Goal: Task Accomplishment & Management: Complete application form

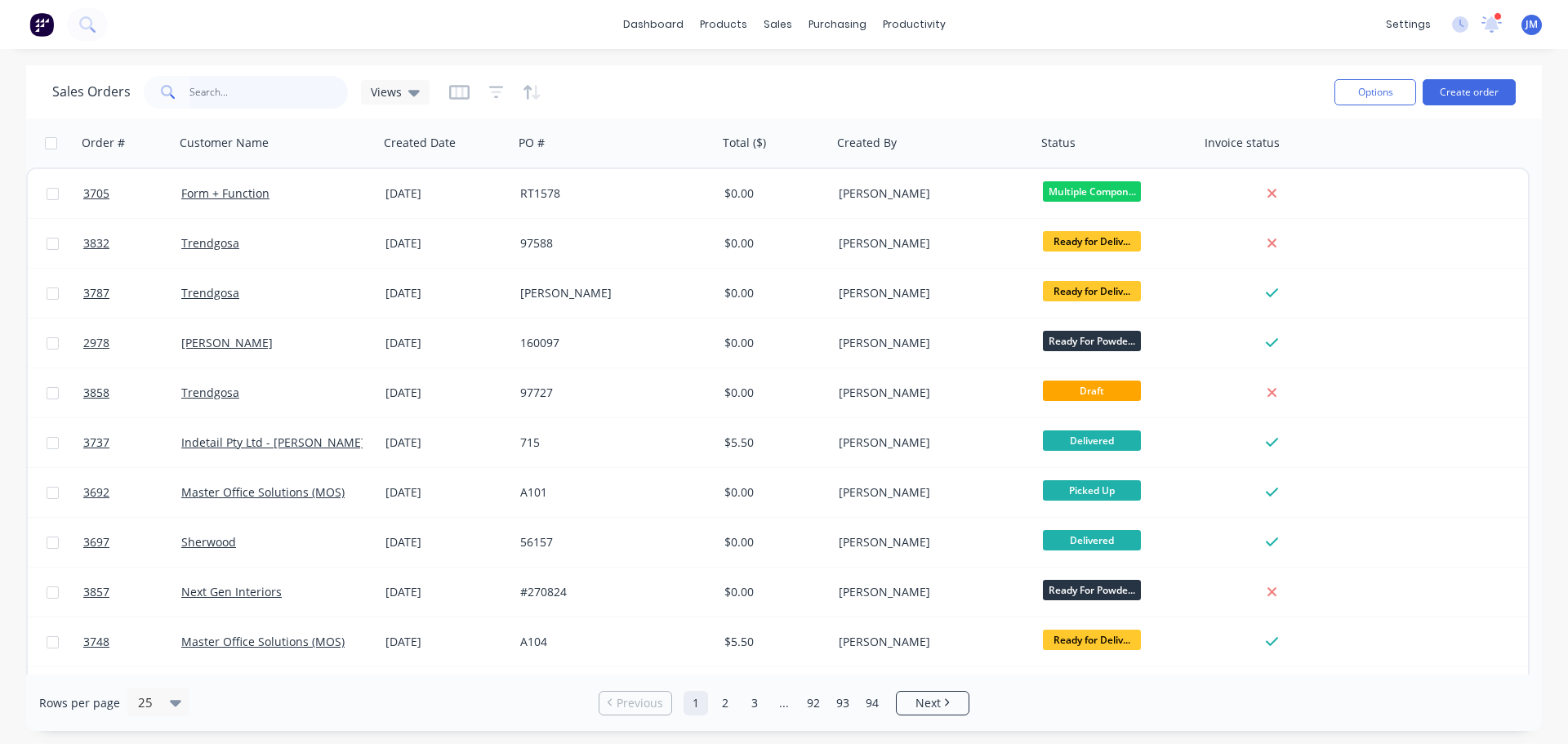
click at [214, 89] on input "text" at bounding box center [269, 92] width 160 height 33
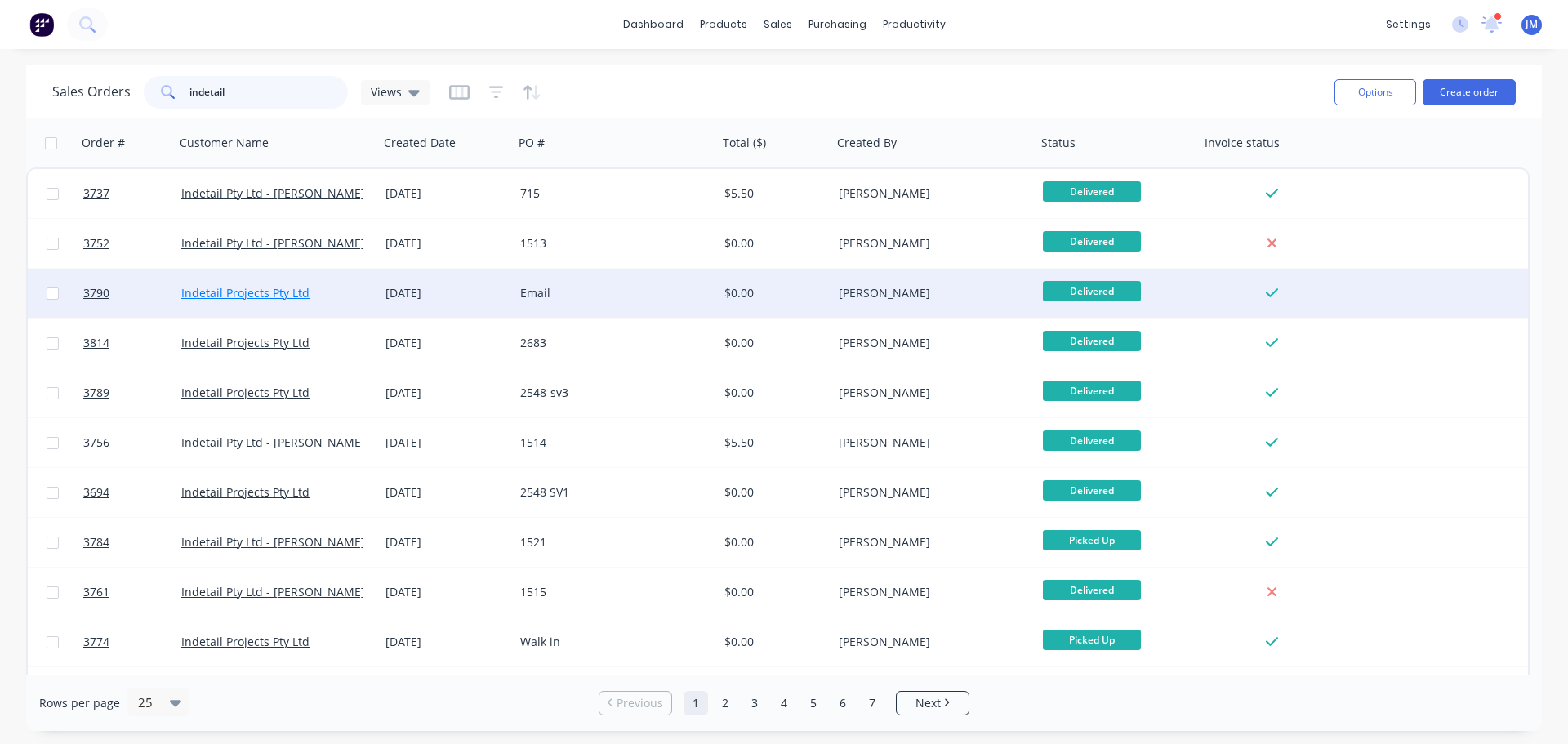
type input "indetail"
click at [261, 288] on link "Indetail Projects Pty Ltd" at bounding box center [246, 293] width 128 height 16
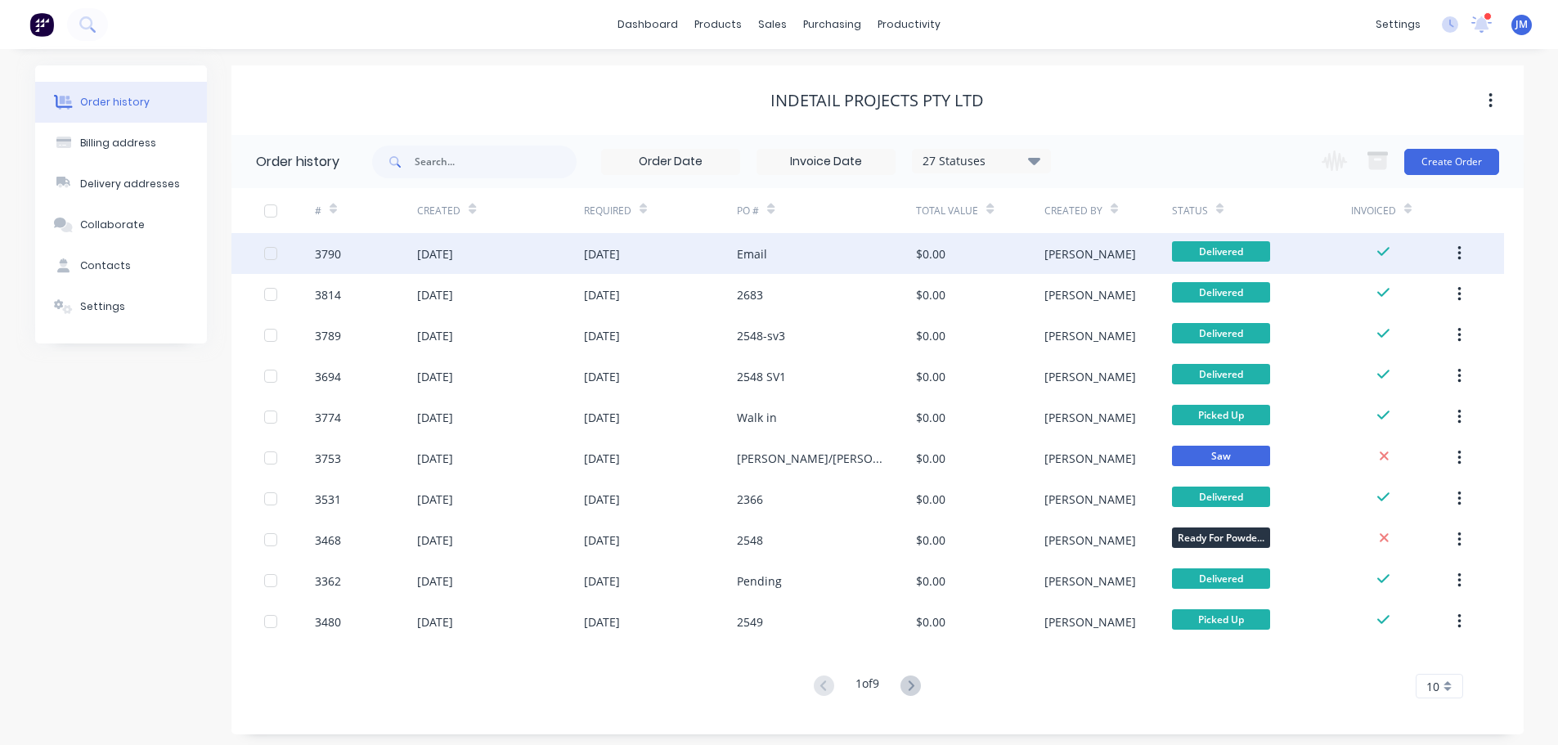
click at [447, 251] on div "[DATE]" at bounding box center [435, 253] width 36 height 17
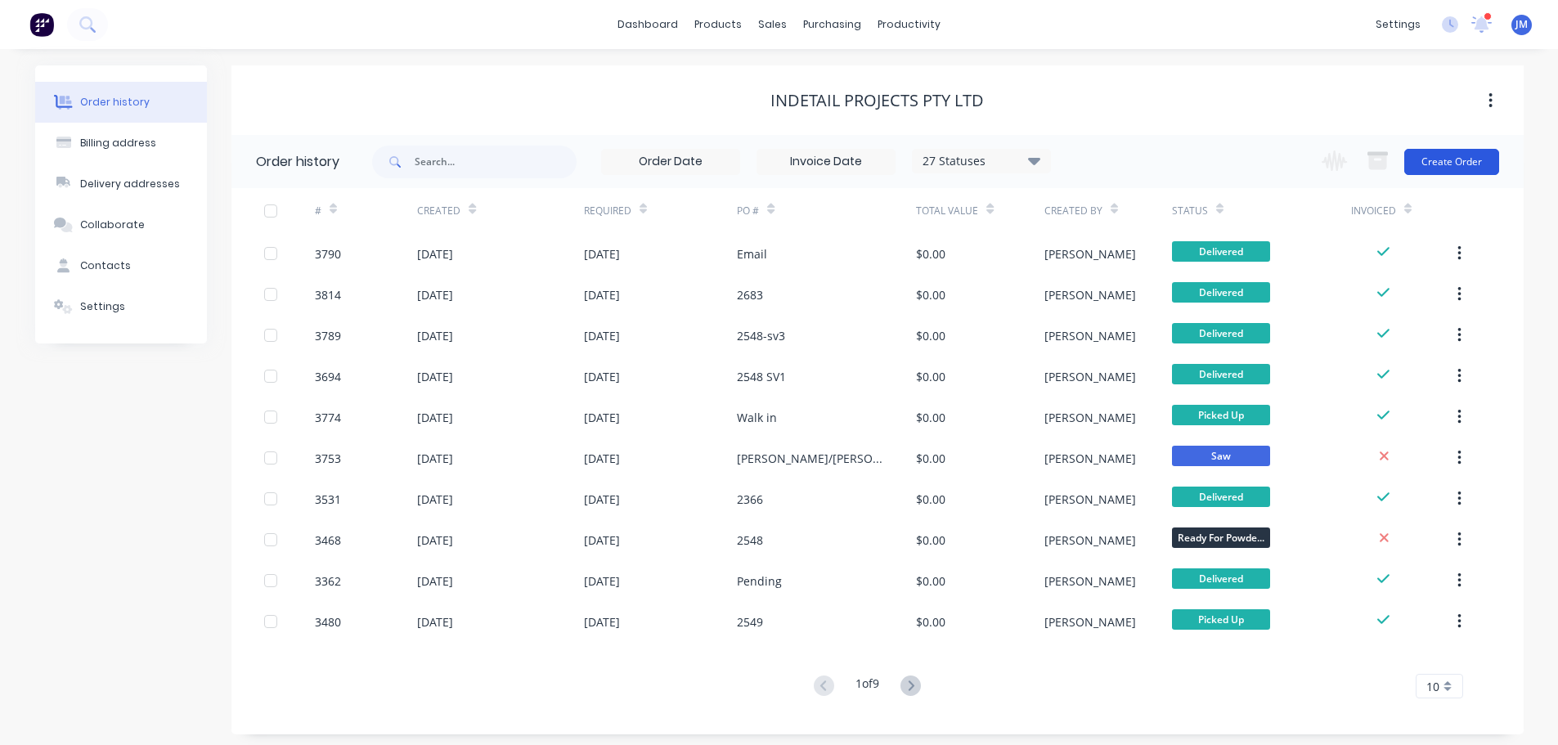
click at [1466, 160] on button "Create Order" at bounding box center [1452, 162] width 95 height 26
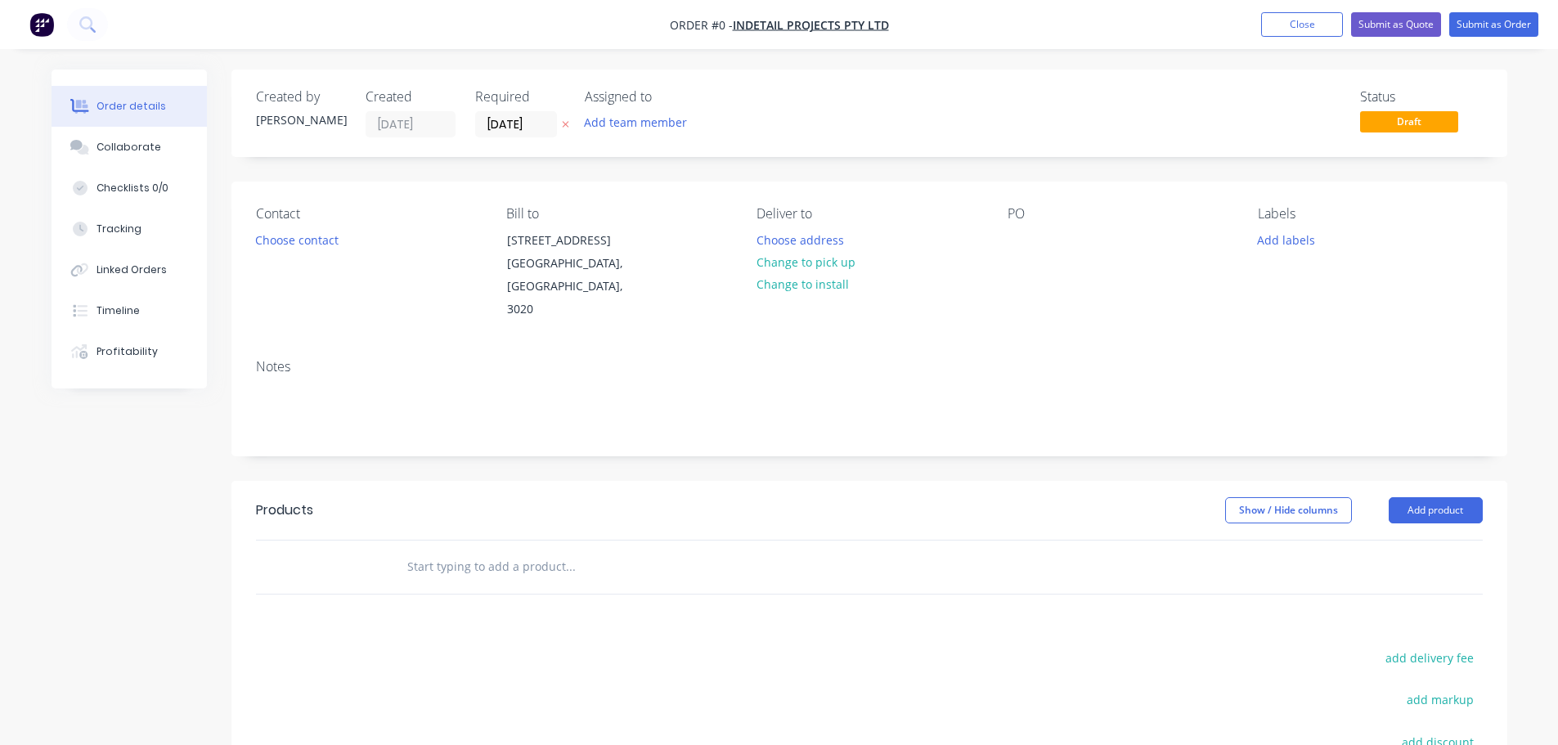
click at [279, 227] on div "Contact Choose contact" at bounding box center [368, 263] width 224 height 115
click at [281, 237] on button "Choose contact" at bounding box center [296, 239] width 101 height 22
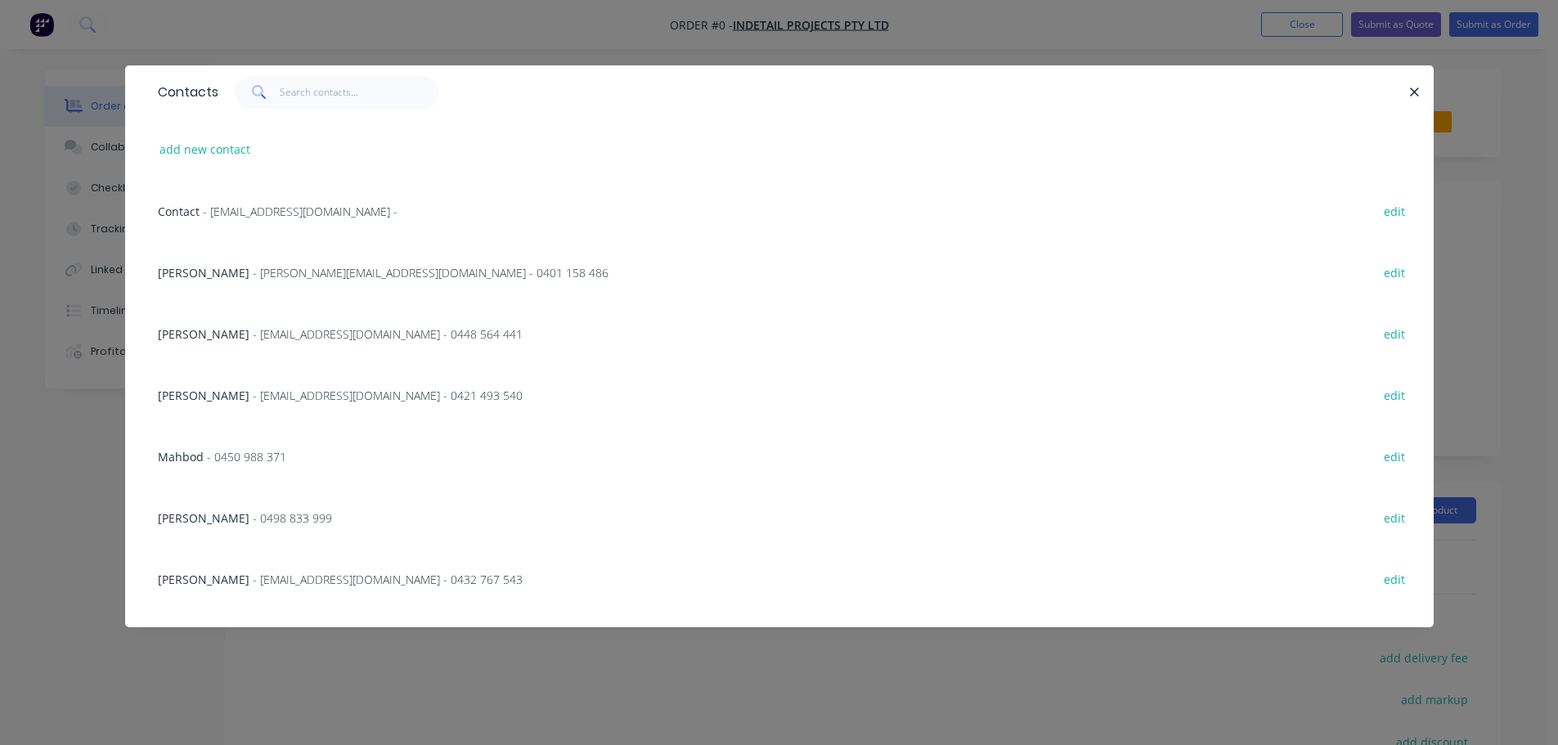
click at [266, 339] on span "- [EMAIL_ADDRESS][DOMAIN_NAME] - 0448 564 441" at bounding box center [388, 334] width 270 height 16
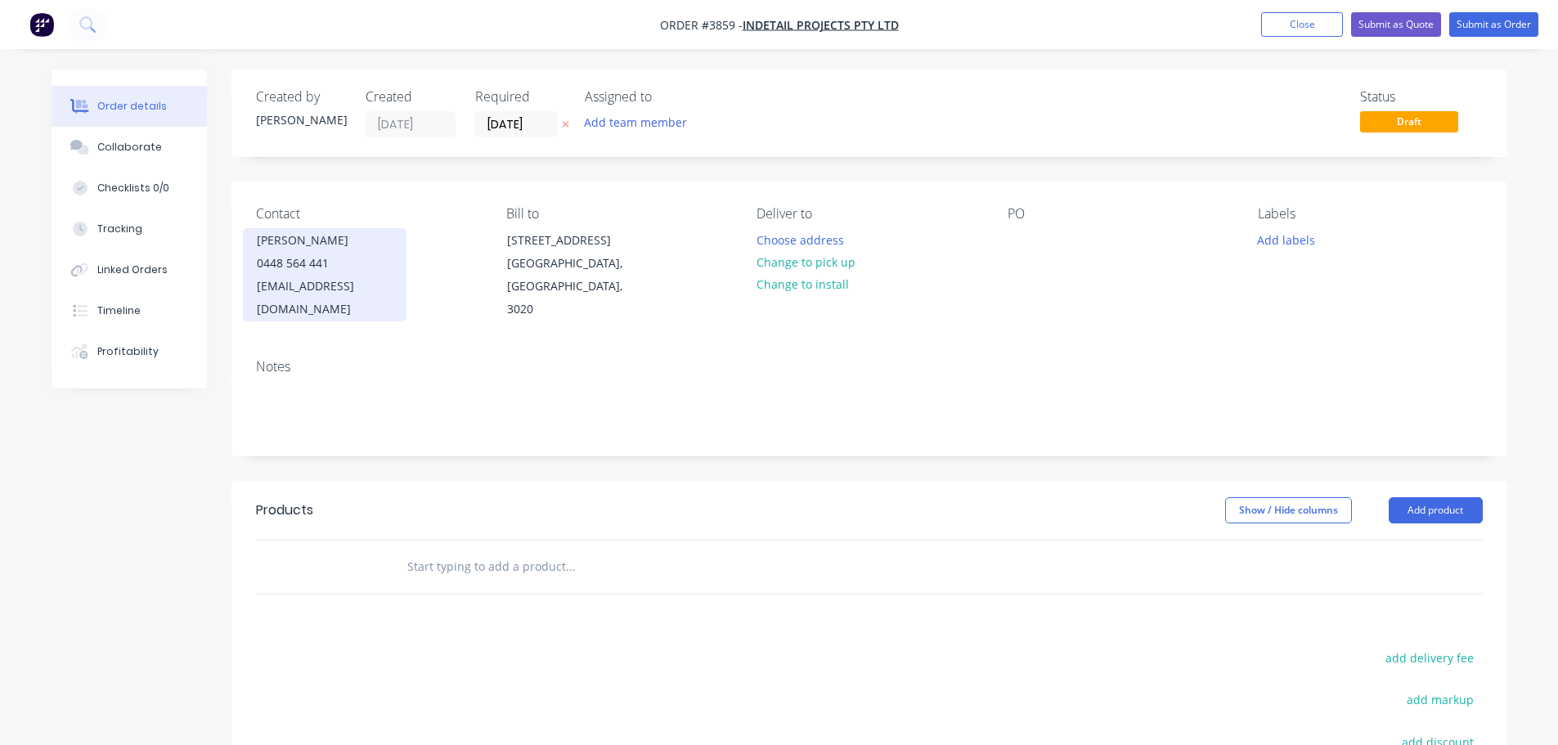
click at [294, 252] on div "0448 564 441" at bounding box center [325, 263] width 136 height 23
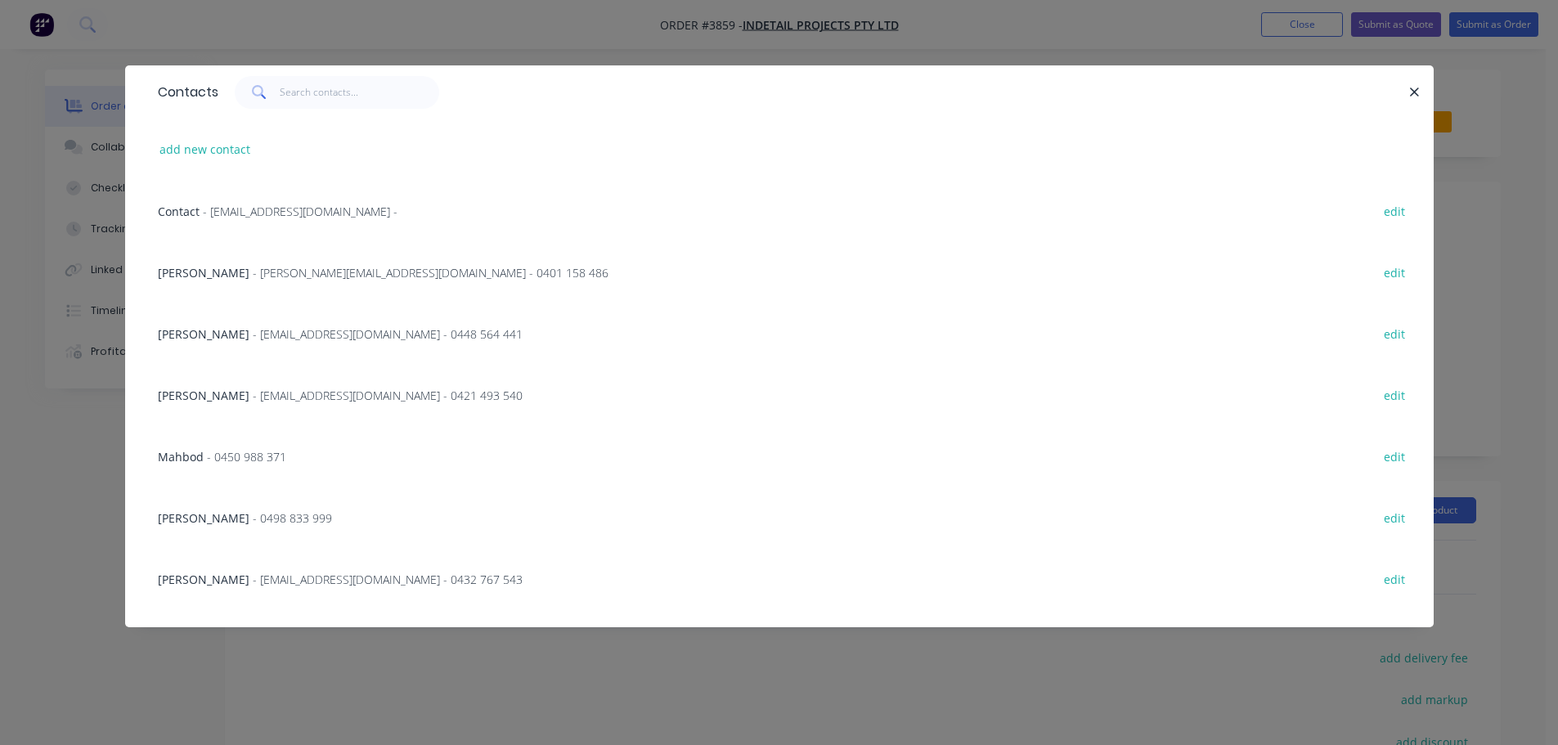
click at [253, 579] on span "- [EMAIL_ADDRESS][DOMAIN_NAME] - 0432 767 543" at bounding box center [388, 580] width 270 height 16
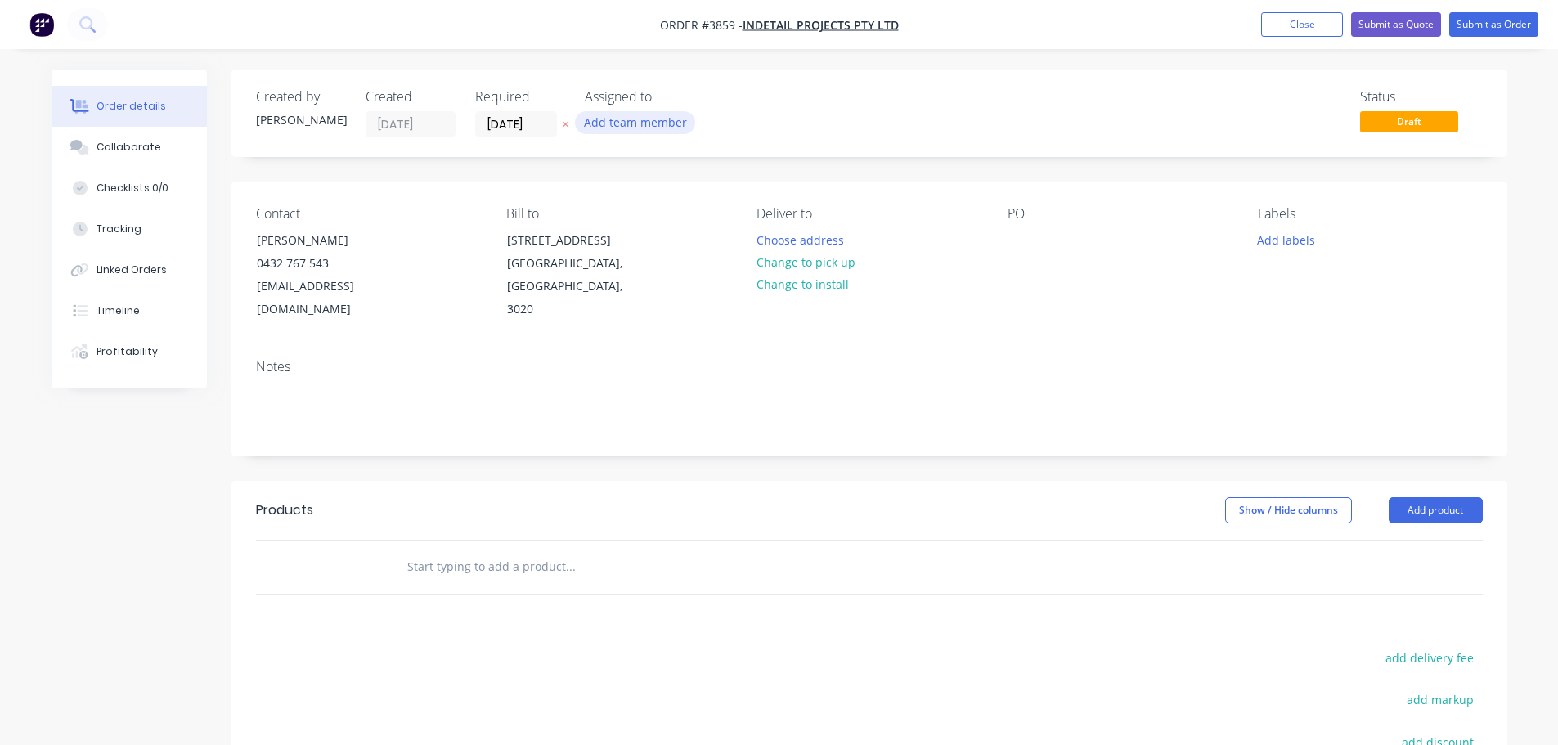
click at [638, 117] on button "Add team member" at bounding box center [635, 122] width 120 height 22
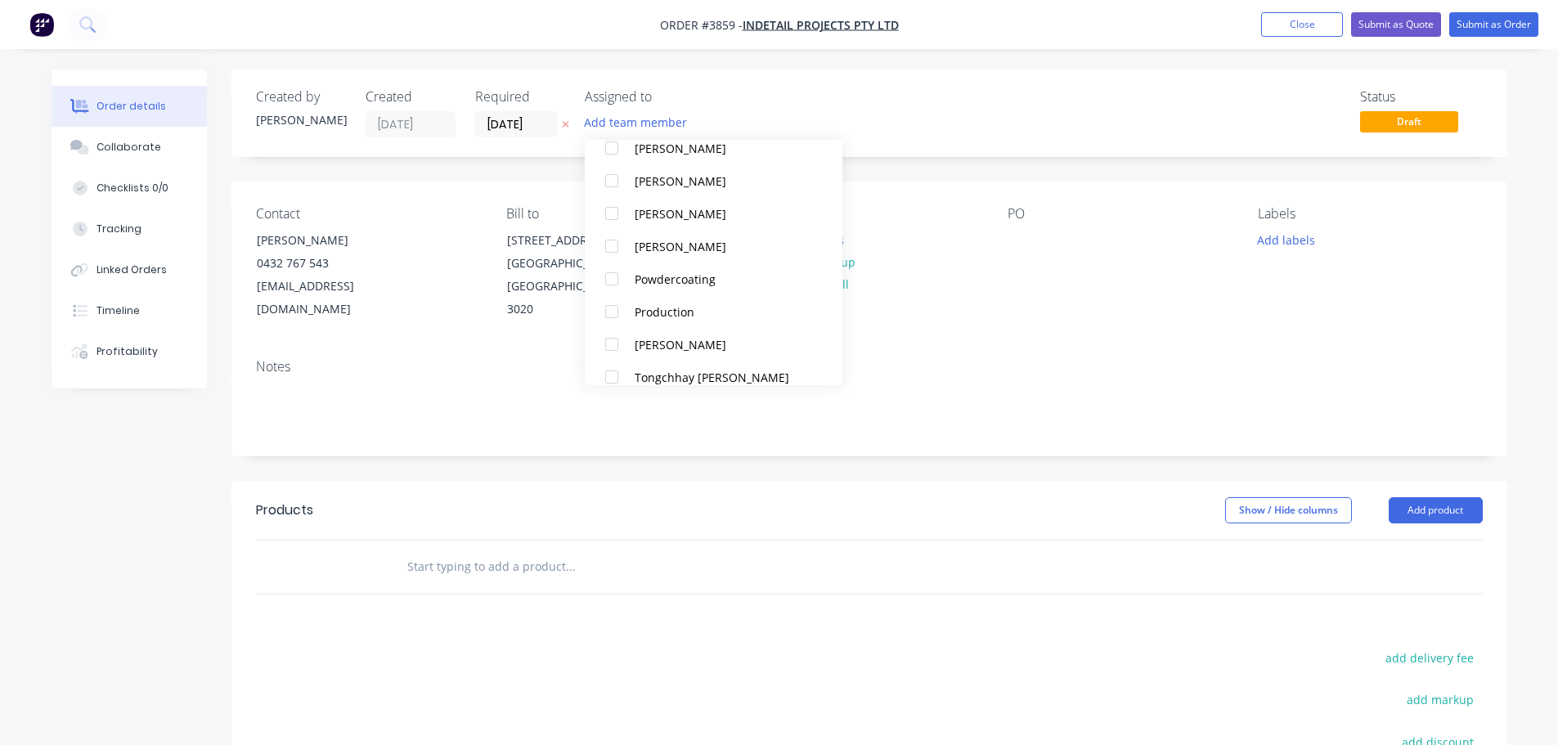
scroll to position [1063, 0]
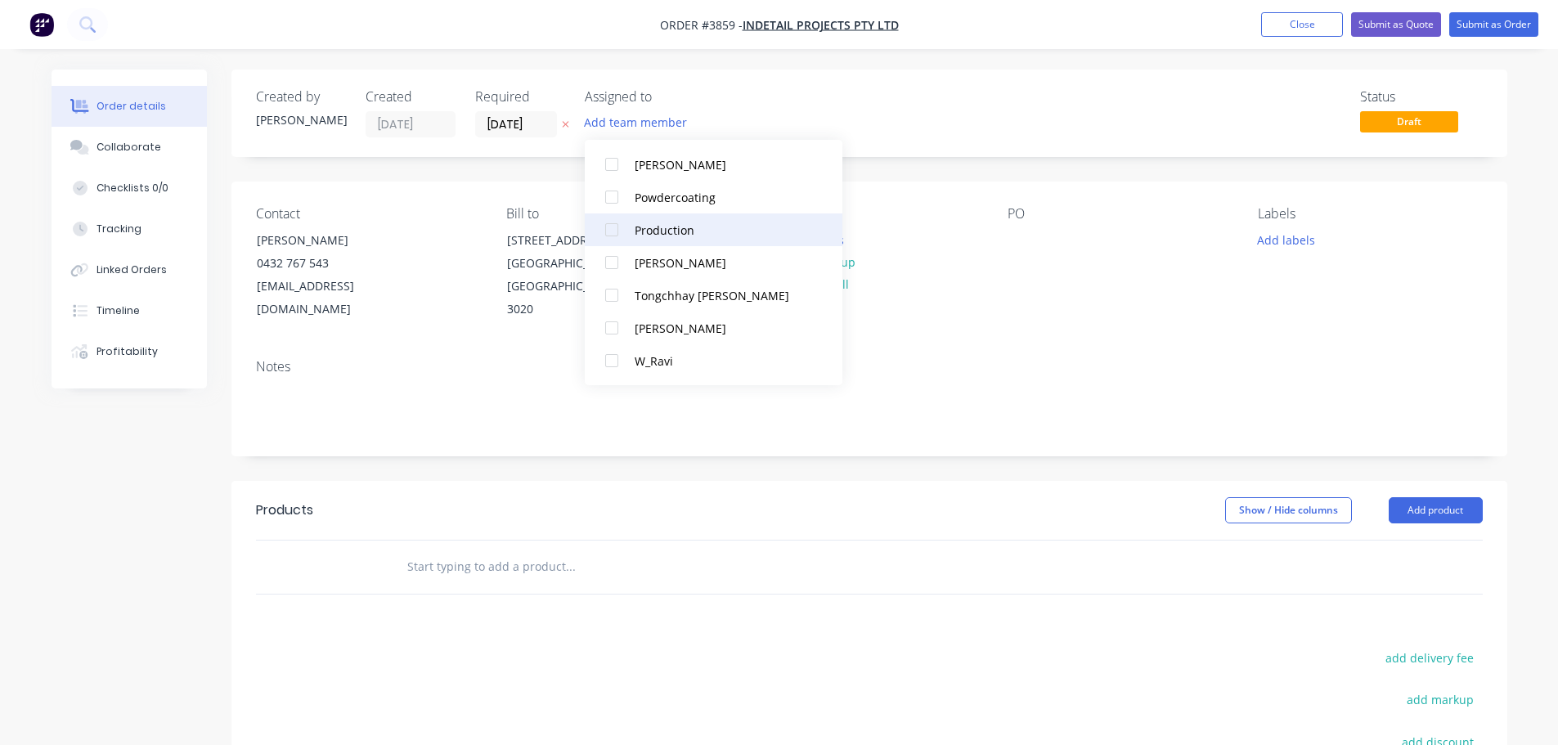
click at [606, 223] on div at bounding box center [612, 230] width 33 height 33
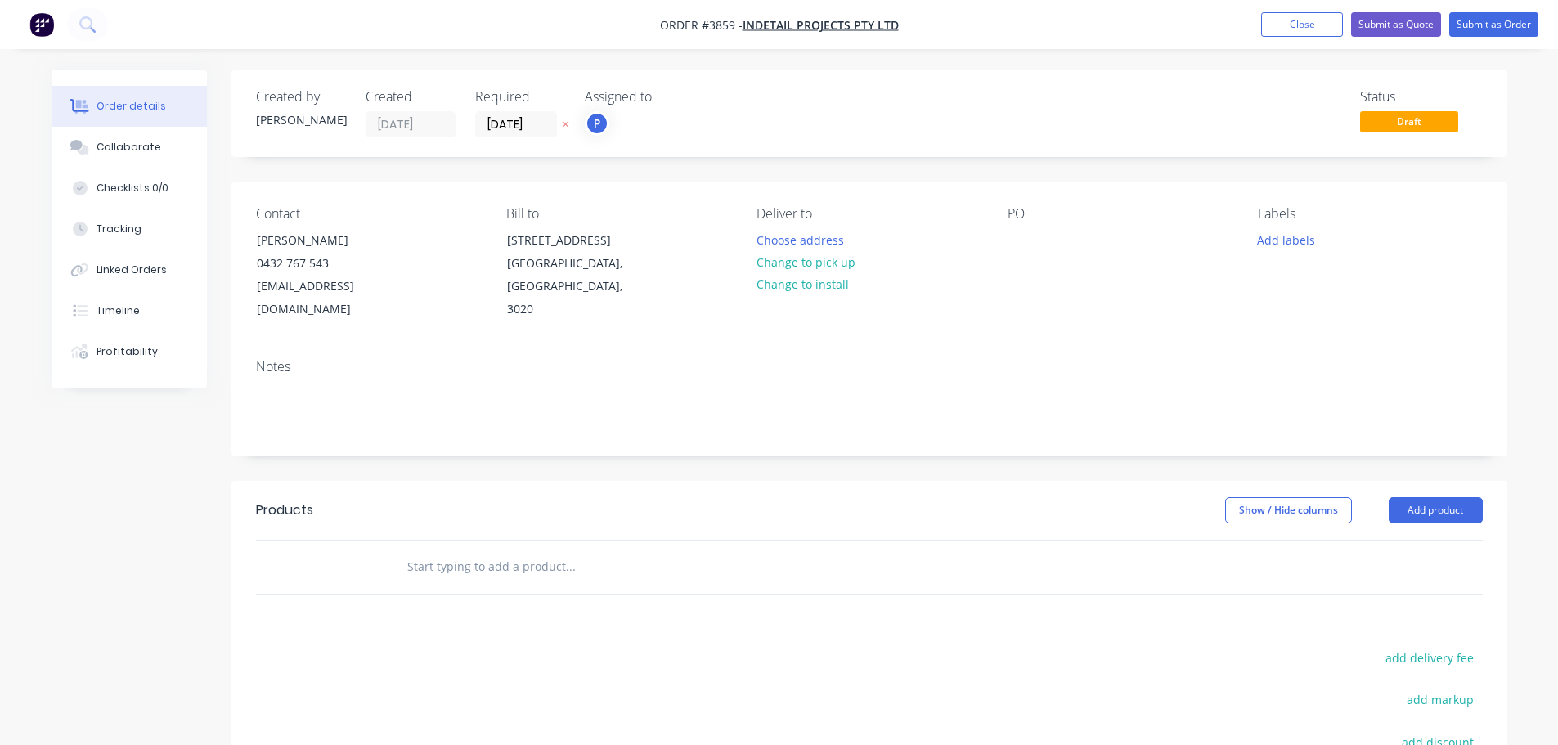
click at [917, 292] on div "Deliver to Choose address Change to pick up Change to install" at bounding box center [869, 263] width 224 height 115
click at [798, 235] on button "Choose address" at bounding box center [800, 239] width 105 height 22
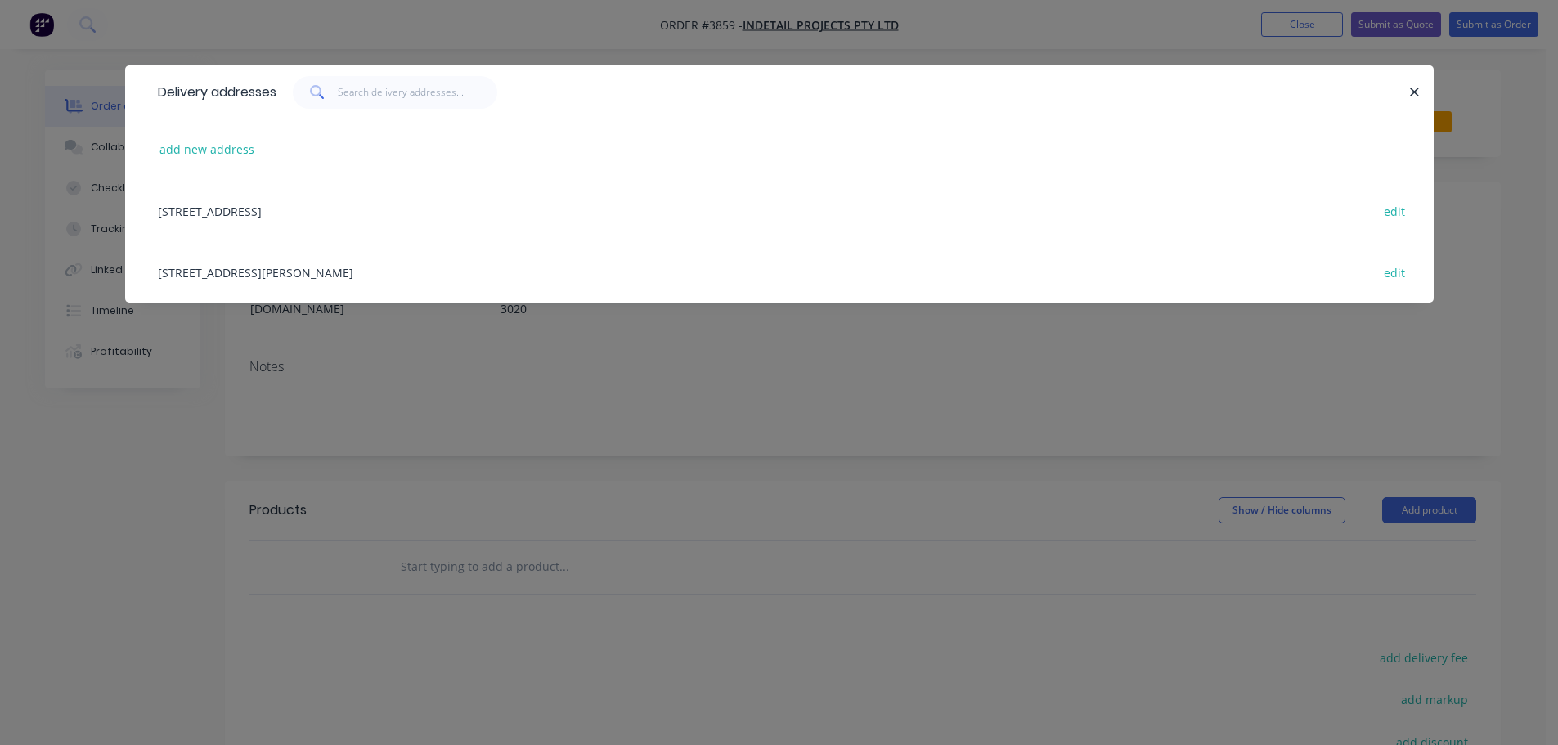
click at [290, 277] on div "[STREET_ADDRESS][PERSON_NAME] edit" at bounding box center [780, 271] width 1260 height 61
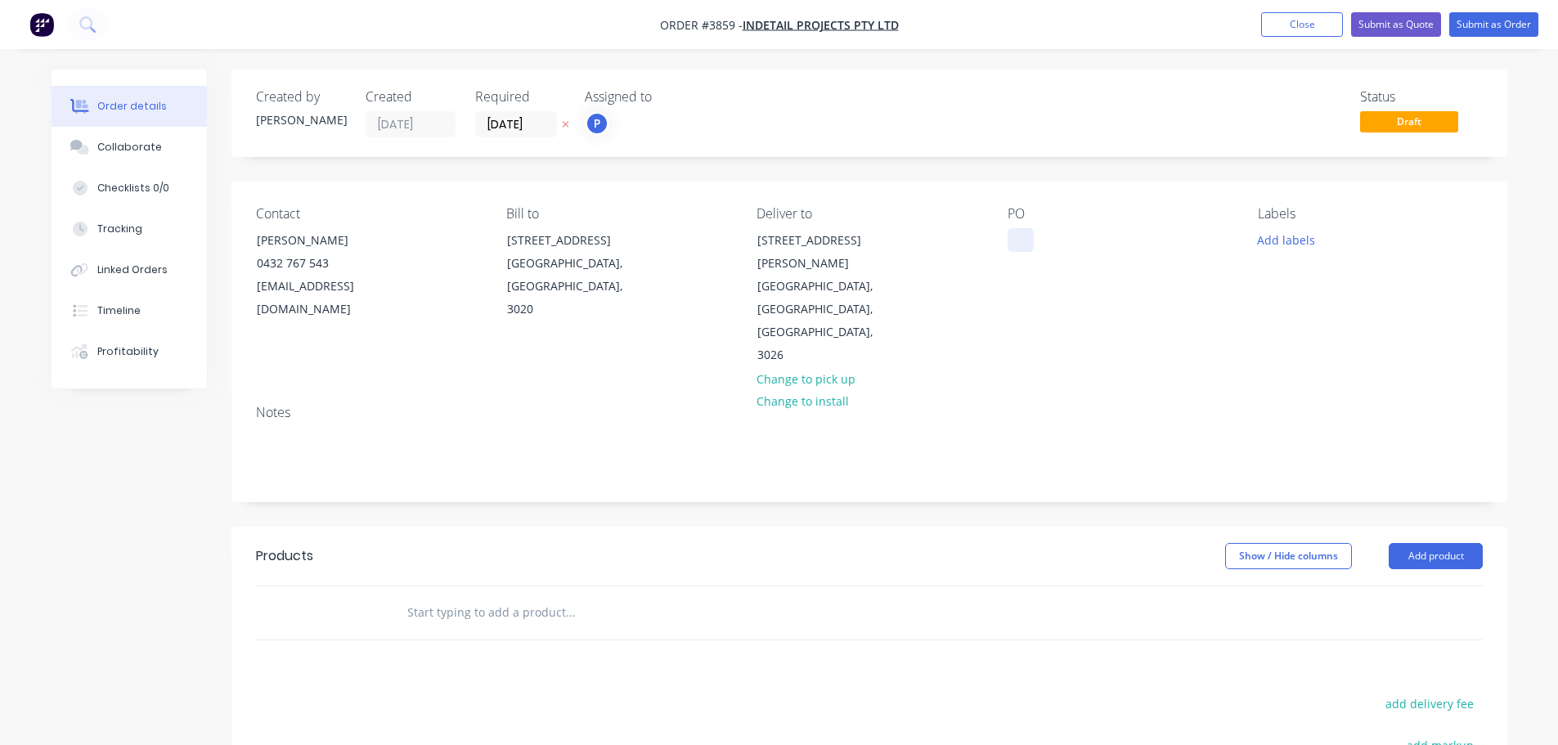
click at [1028, 243] on div at bounding box center [1021, 240] width 26 height 24
click at [1073, 322] on div "Contact [PERSON_NAME] [PHONE_NUMBER] [EMAIL_ADDRESS][DOMAIN_NAME] Bill to [STRE…" at bounding box center [870, 287] width 1276 height 210
click at [128, 155] on button "Collaborate" at bounding box center [129, 147] width 155 height 41
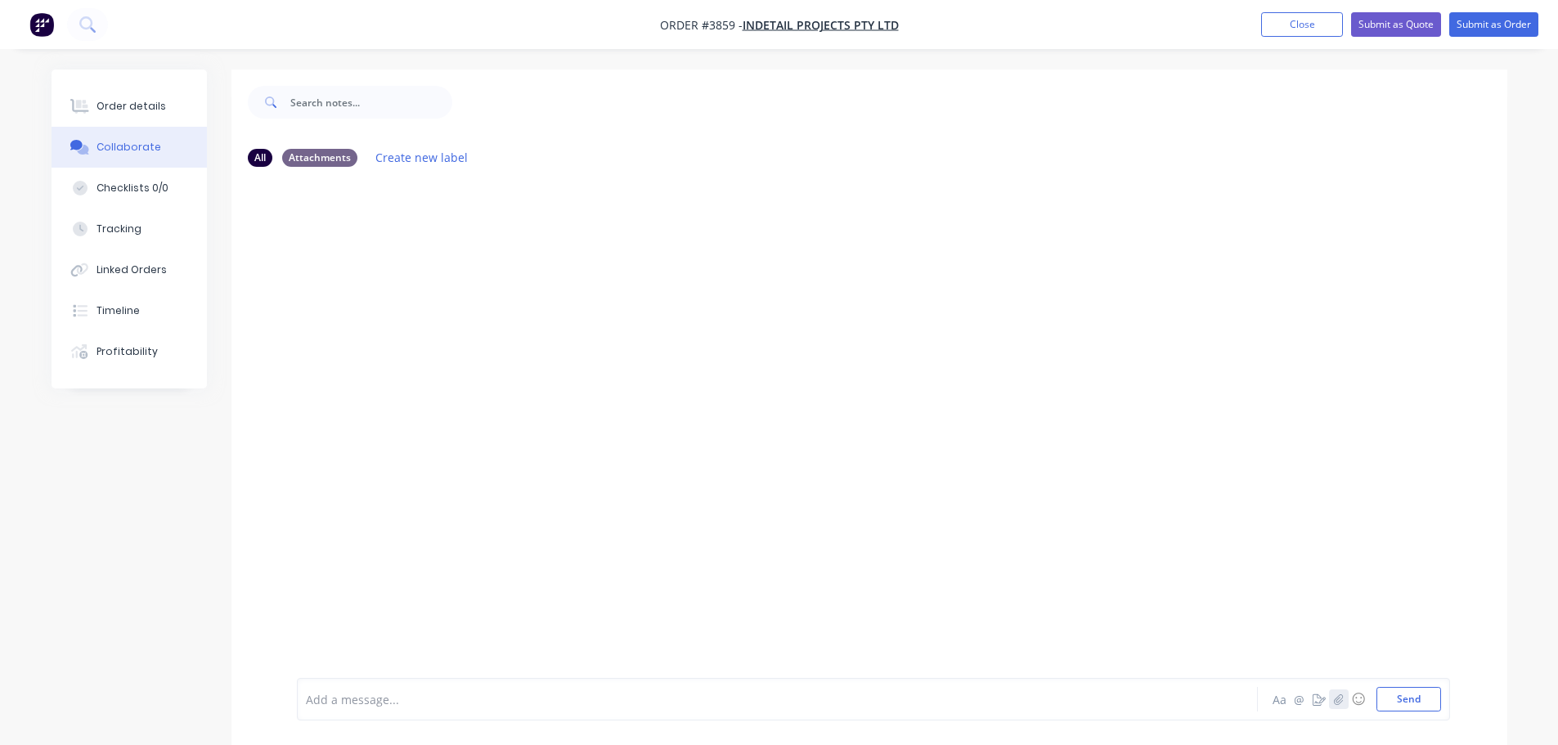
click at [1337, 702] on icon "button" at bounding box center [1338, 699] width 10 height 11
click at [1392, 707] on button "Send" at bounding box center [1409, 699] width 65 height 25
click at [149, 112] on div "Order details" at bounding box center [132, 106] width 70 height 15
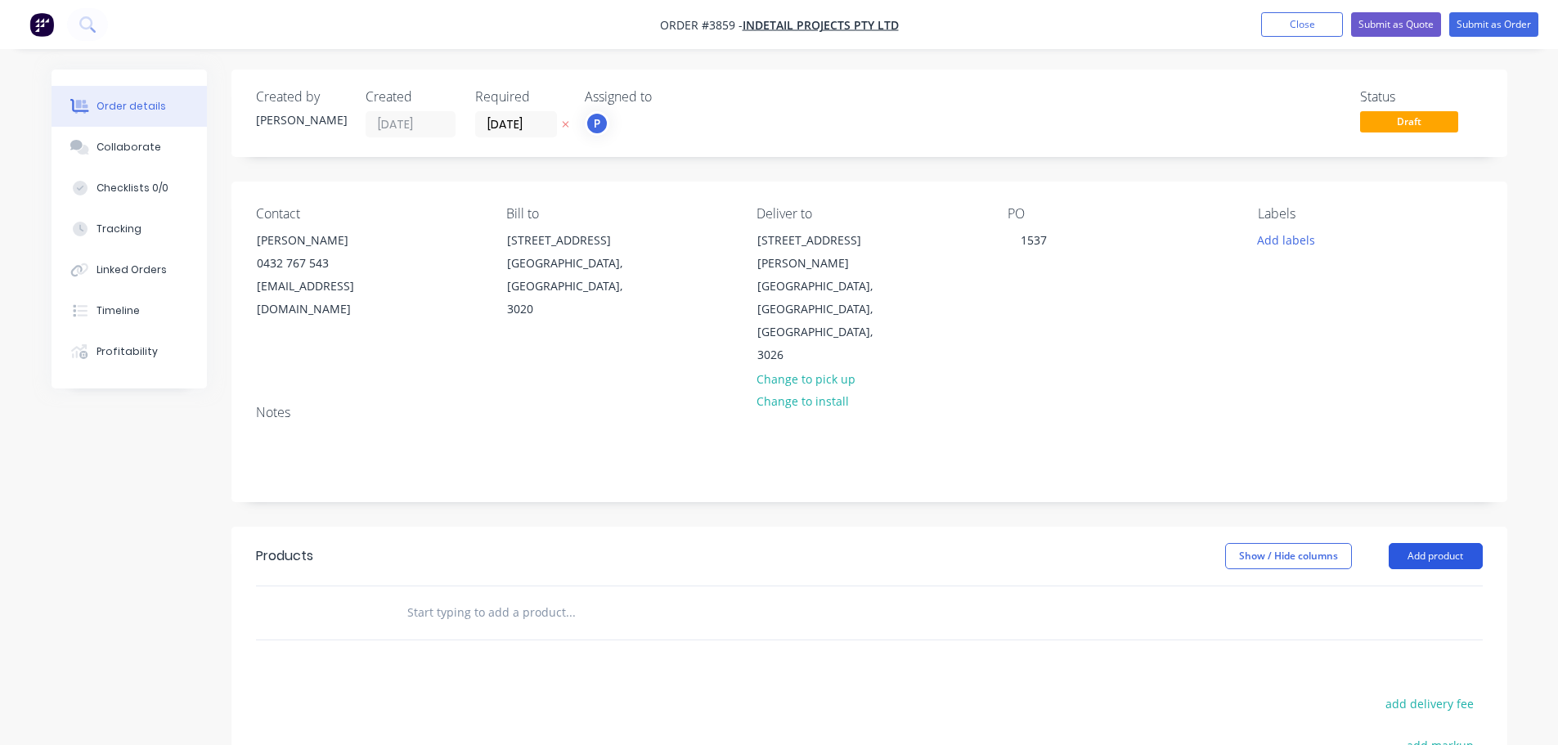
click at [1443, 543] on button "Add product" at bounding box center [1436, 556] width 94 height 26
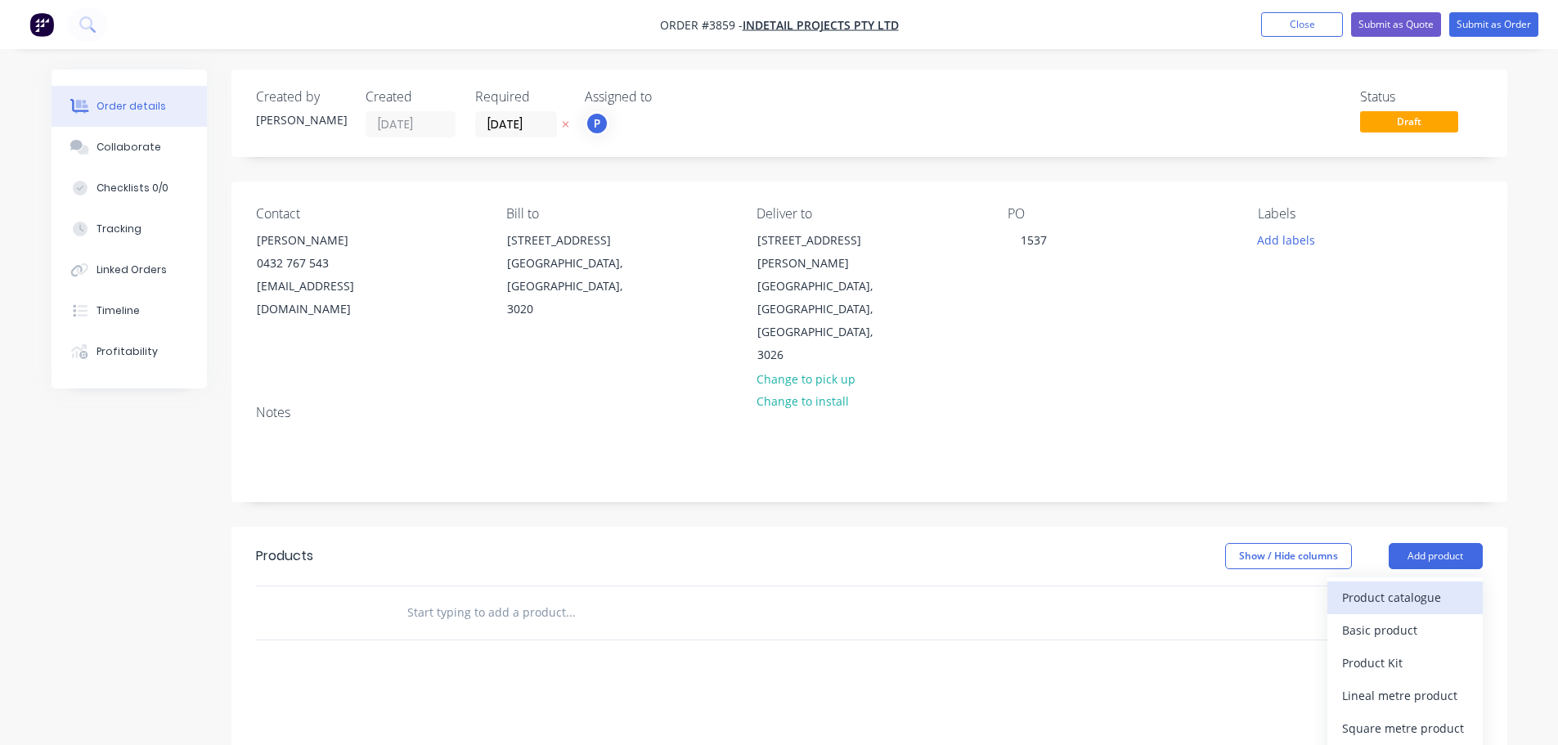
click at [1412, 586] on div "Product catalogue" at bounding box center [1405, 598] width 126 height 24
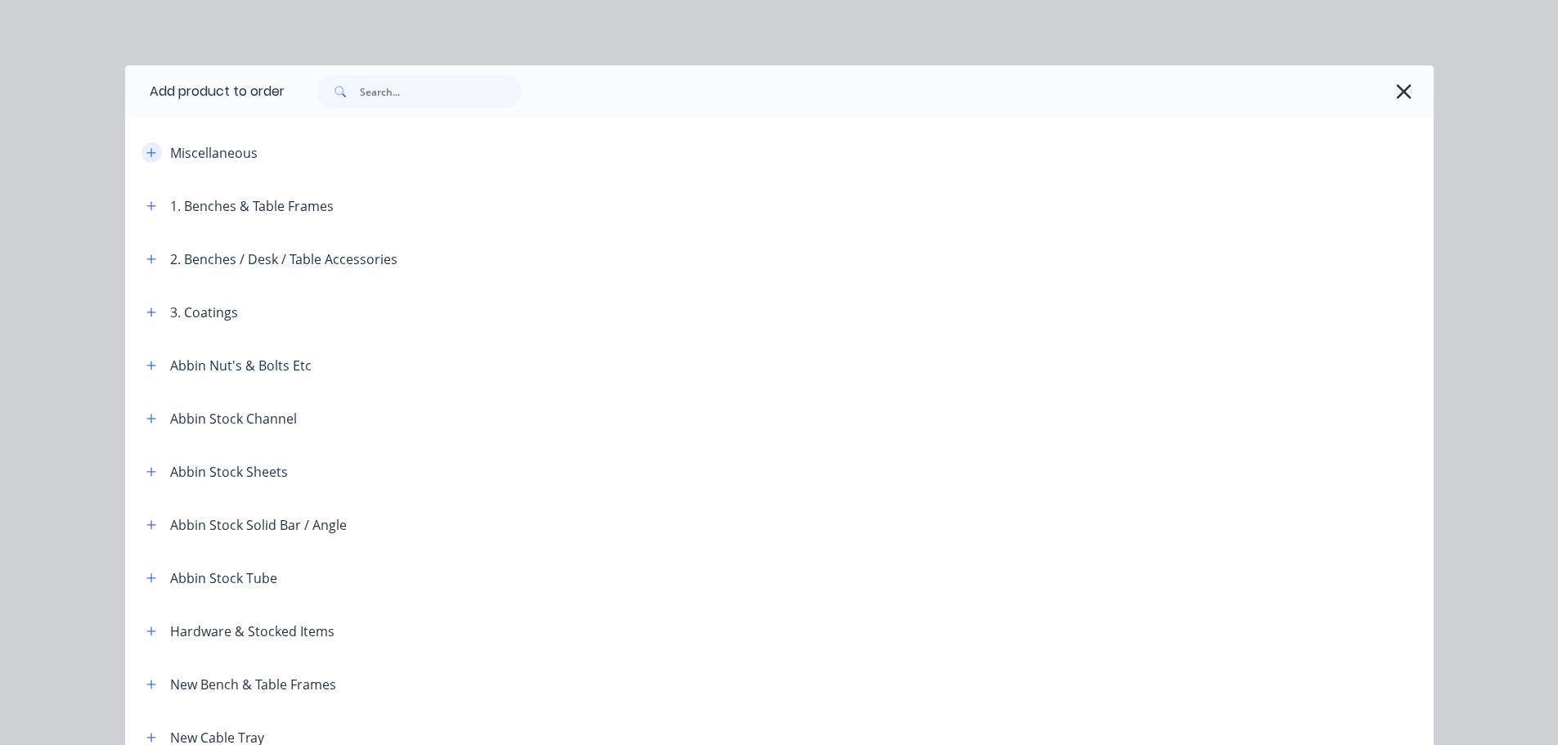
click at [146, 153] on icon "button" at bounding box center [150, 152] width 9 height 9
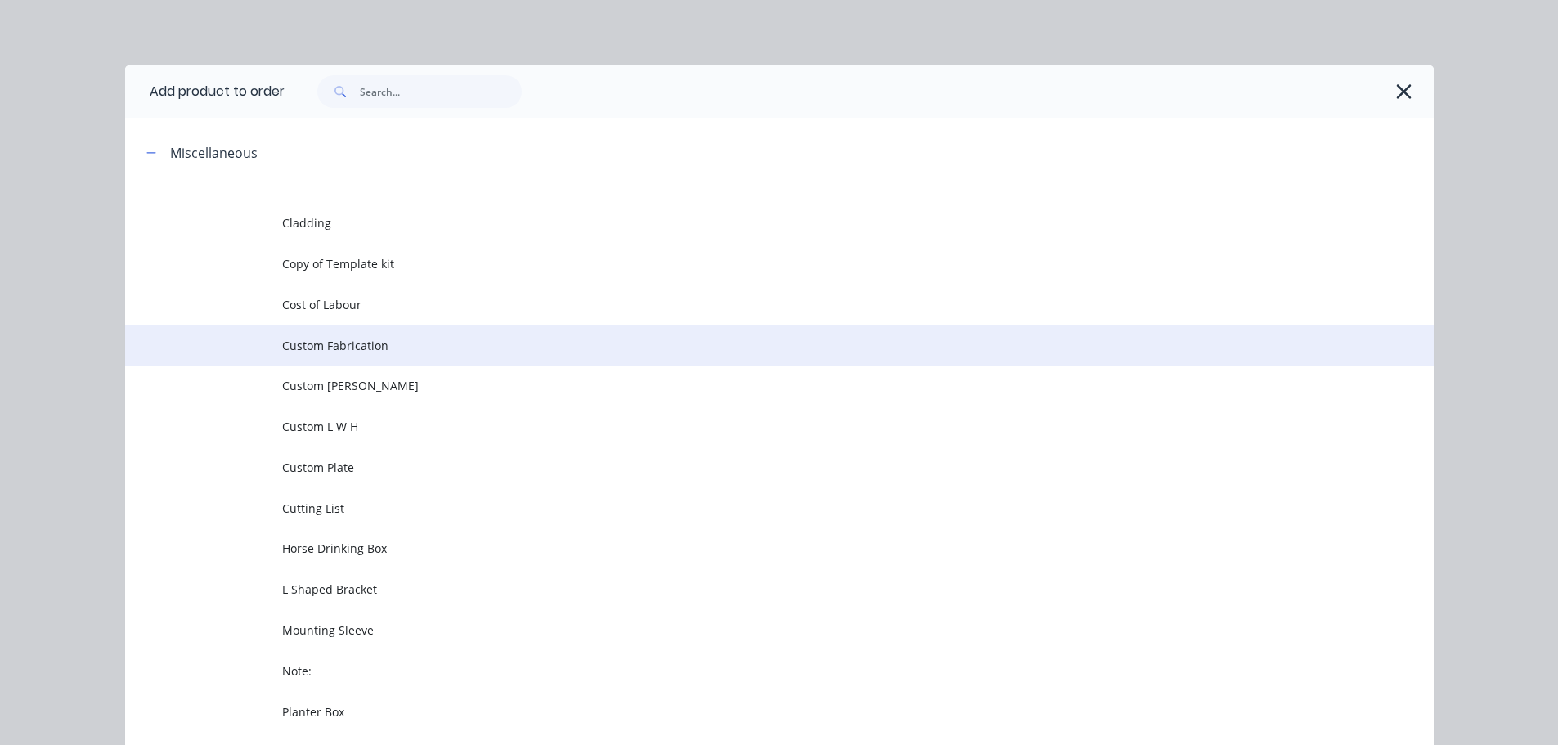
click at [316, 344] on span "Custom Fabrication" at bounding box center [742, 345] width 921 height 17
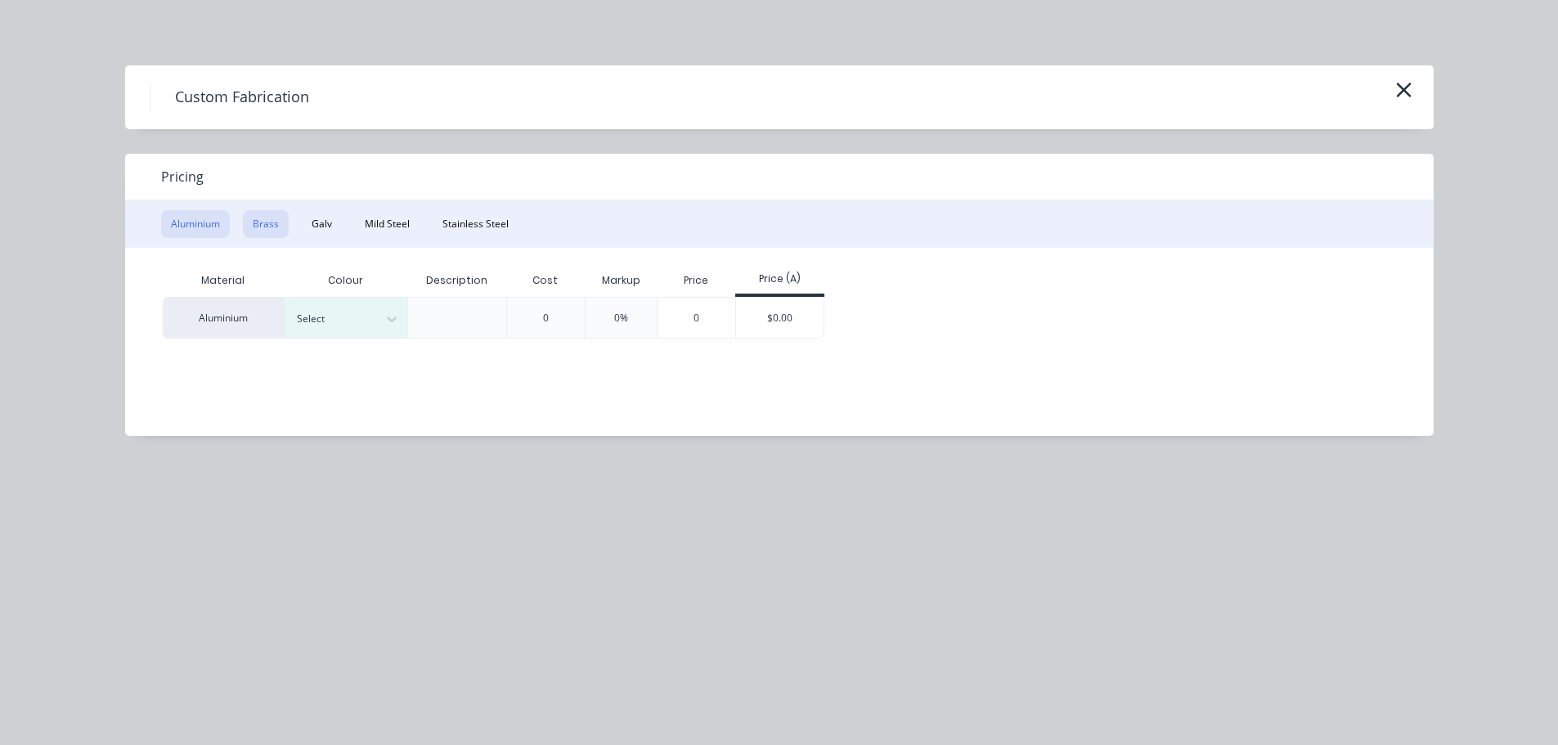
click at [267, 229] on button "Brass" at bounding box center [266, 224] width 46 height 28
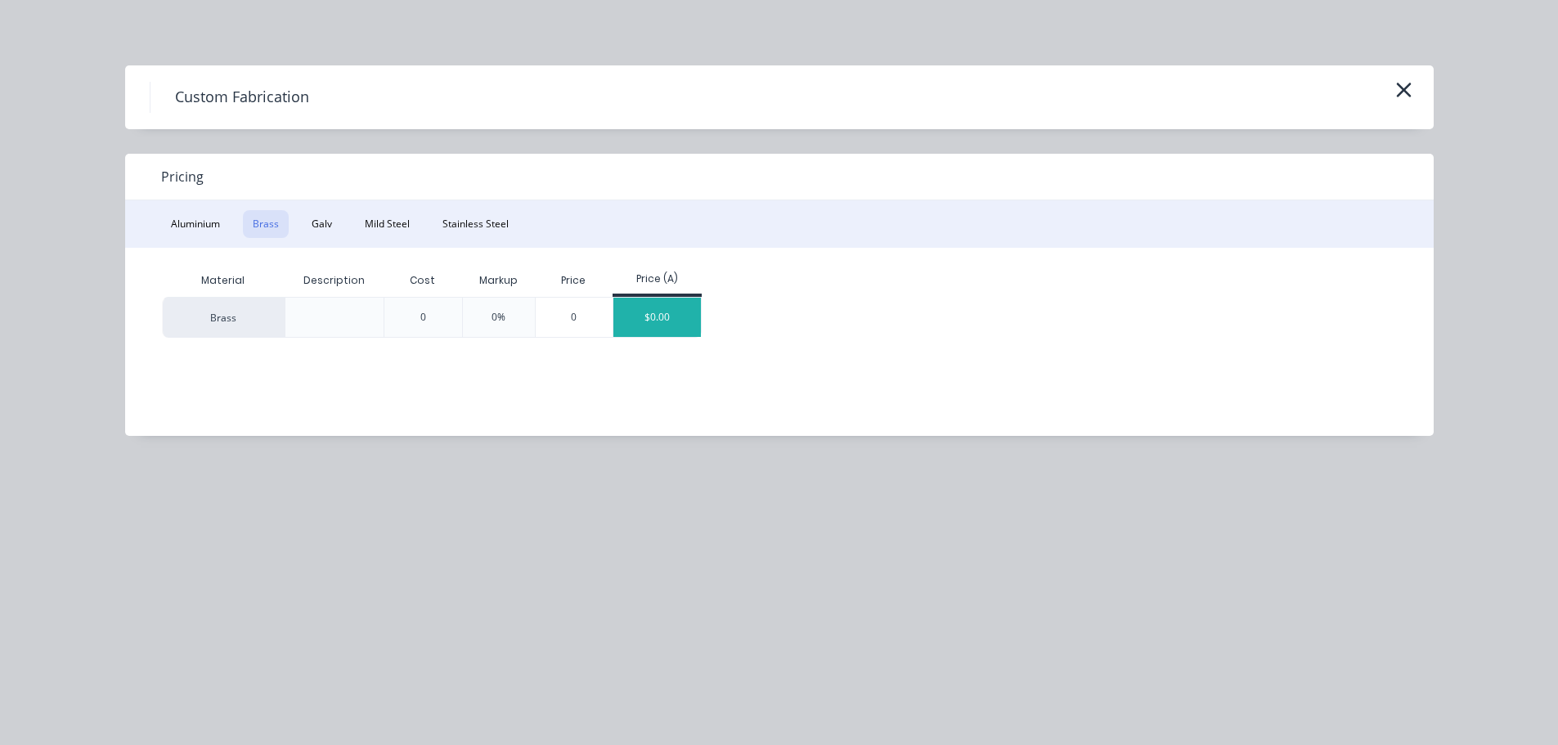
click at [654, 310] on div "$0.00" at bounding box center [658, 317] width 88 height 39
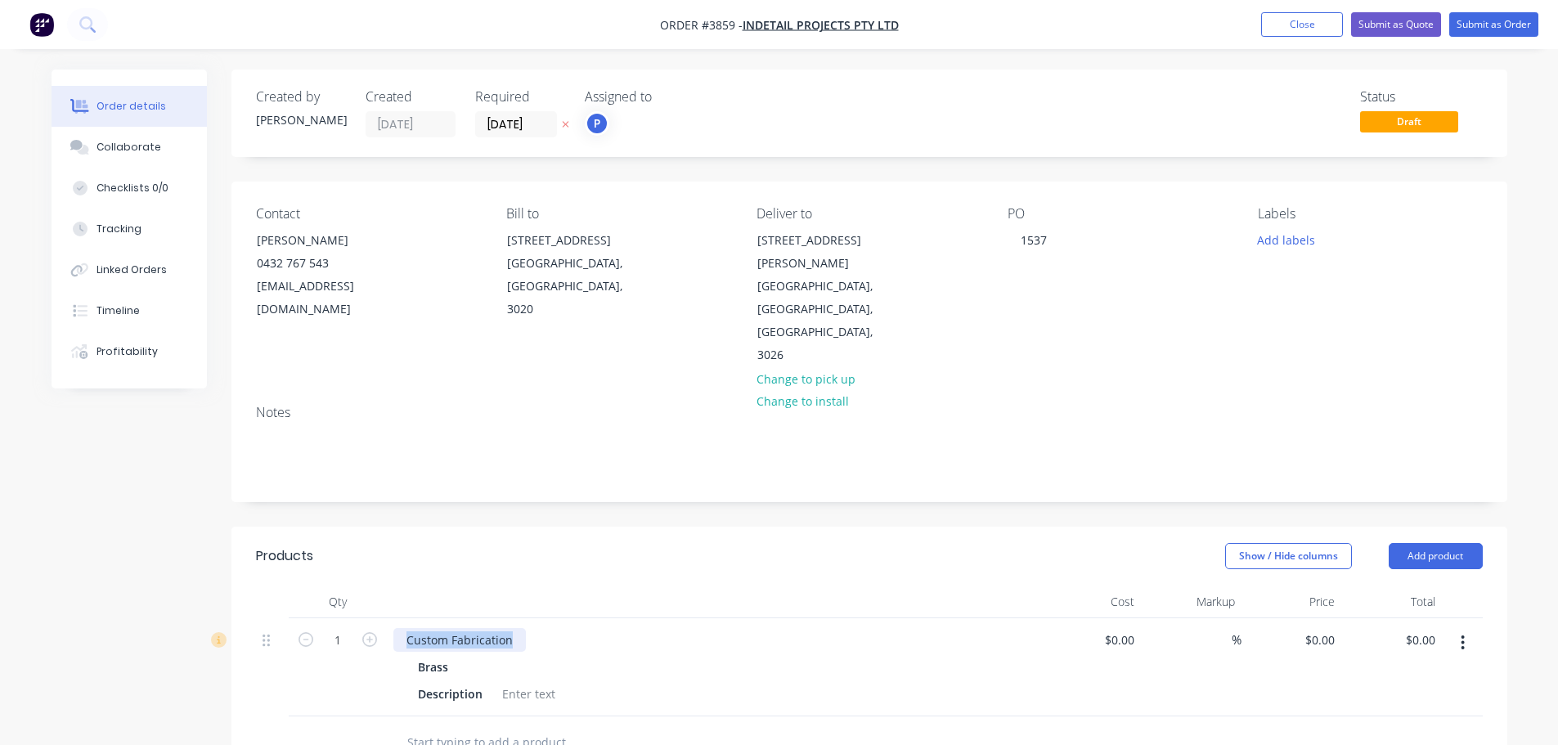
drag, startPoint x: 518, startPoint y: 596, endPoint x: 397, endPoint y: 591, distance: 121.2
click at [397, 628] on div "Custom Fabrication" at bounding box center [459, 640] width 133 height 24
click at [509, 682] on div at bounding box center [529, 694] width 66 height 24
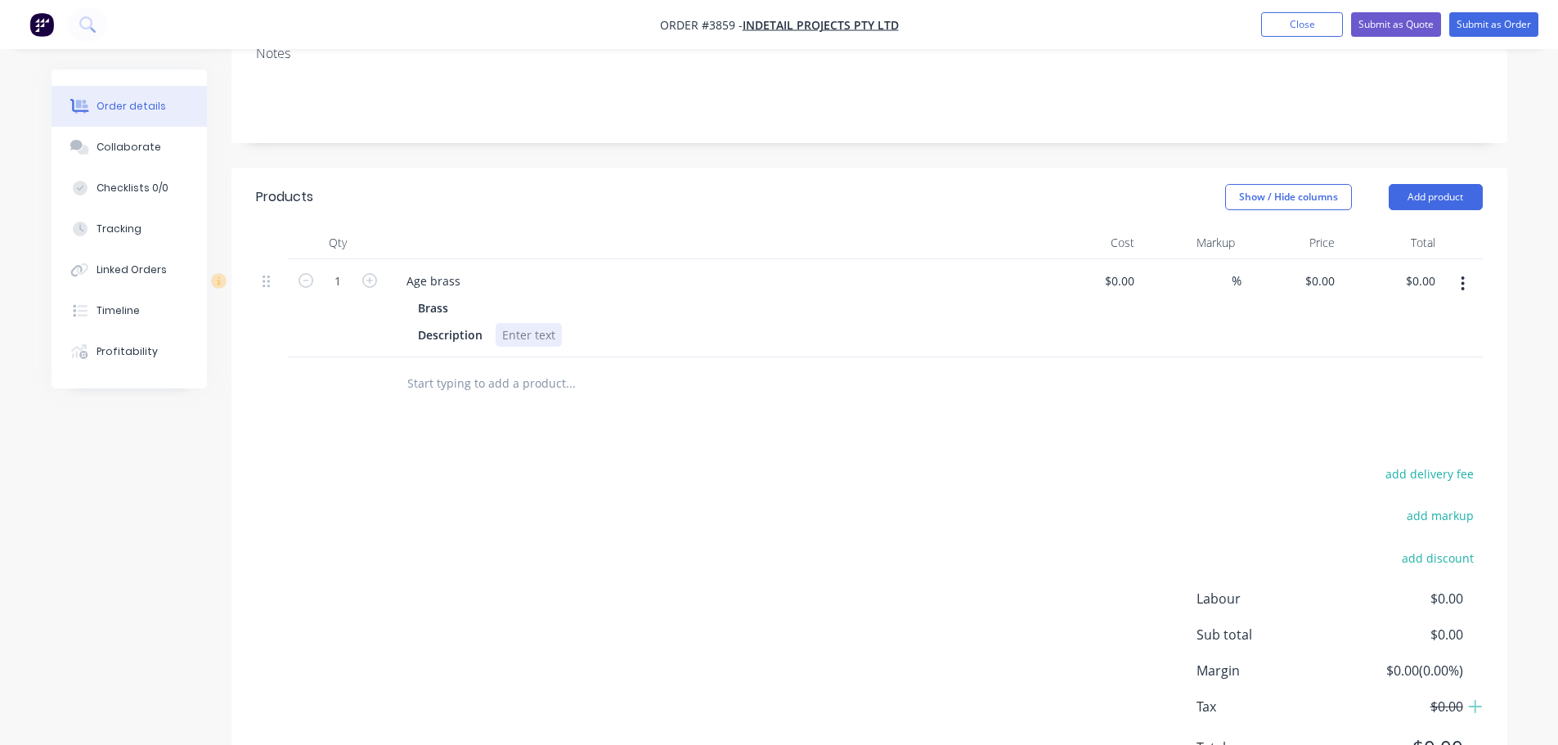
scroll to position [396, 0]
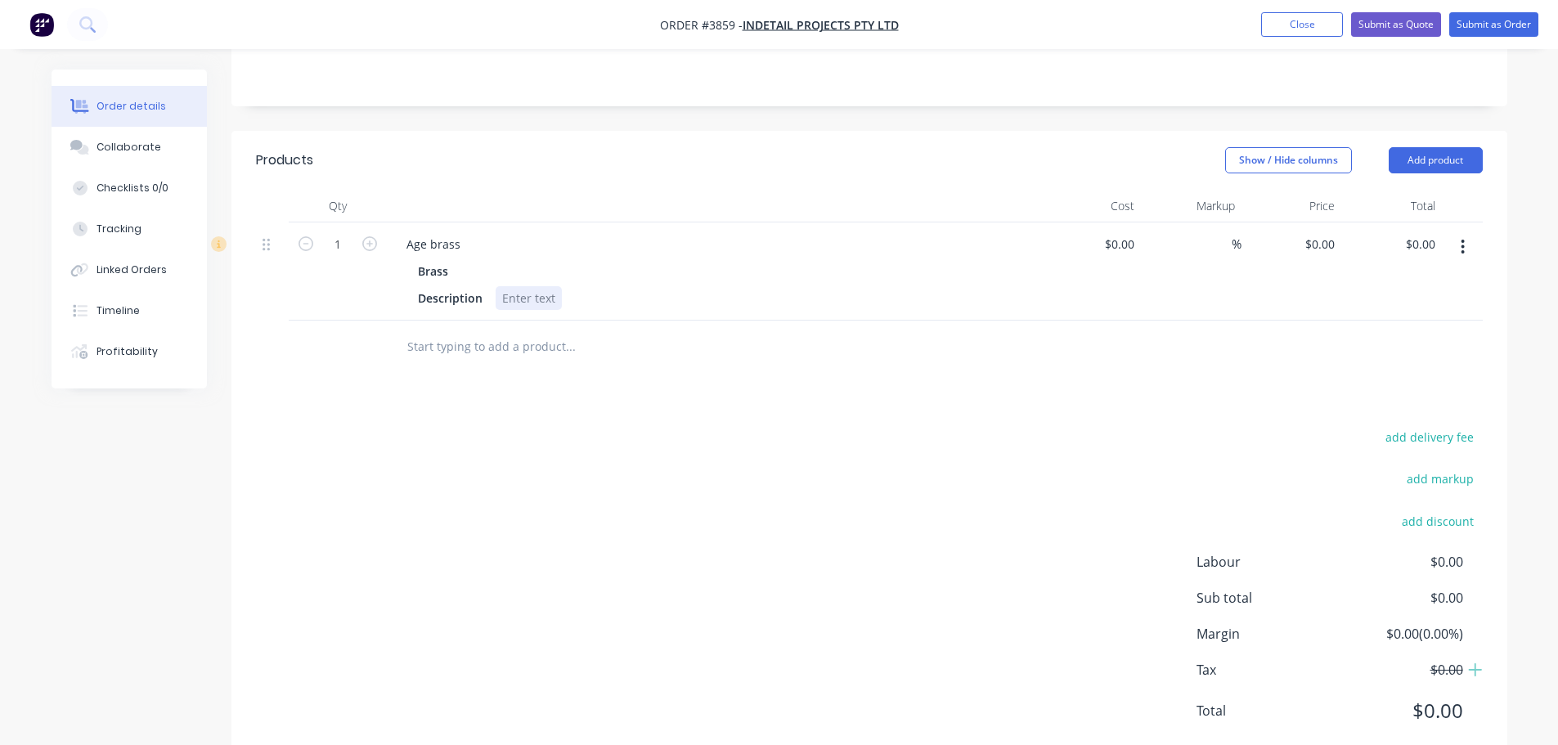
click at [532, 286] on div at bounding box center [529, 298] width 66 height 24
click at [841, 268] on div "Age brass Brass Description sent to Alustain" at bounding box center [714, 272] width 654 height 98
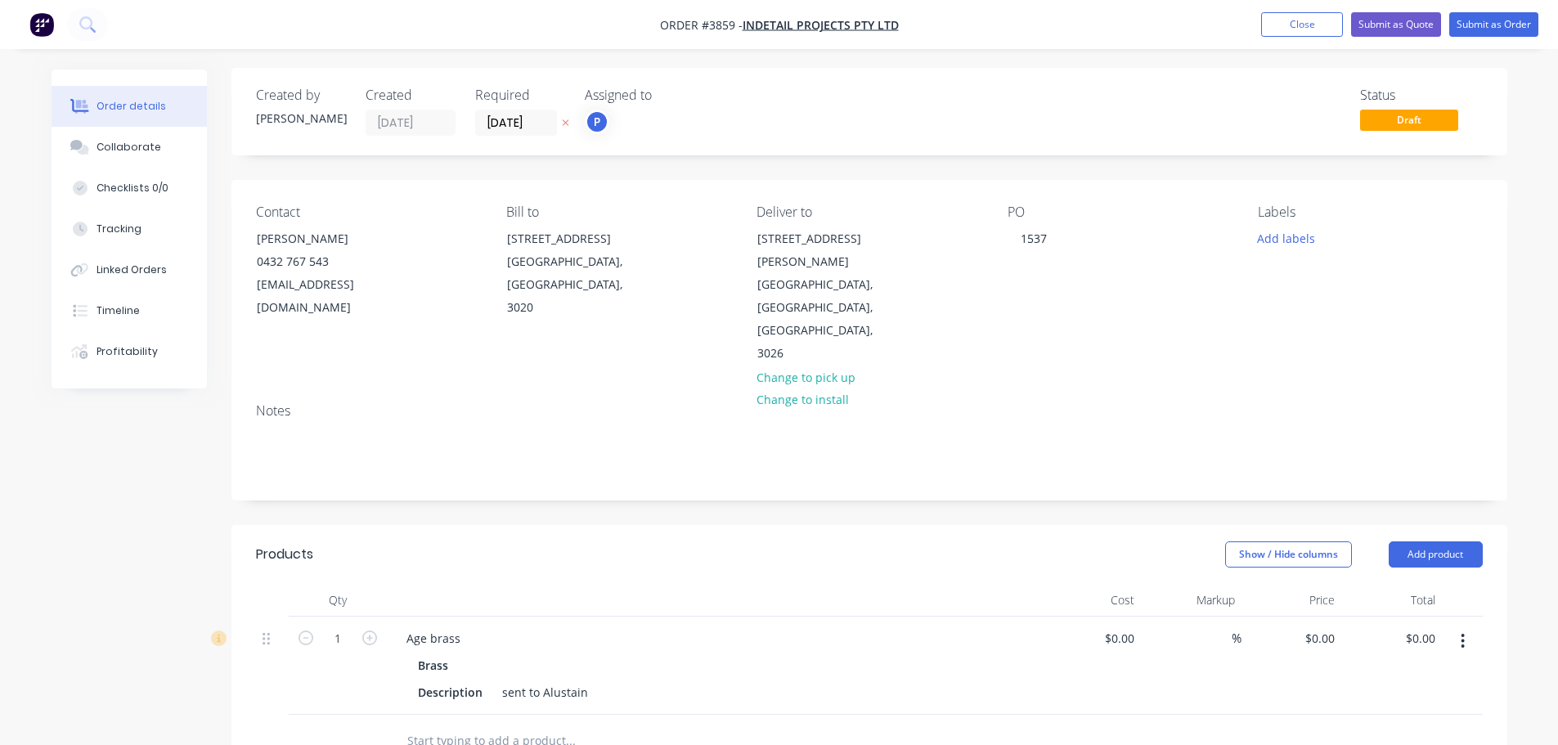
scroll to position [0, 0]
click at [1487, 26] on button "Submit as Order" at bounding box center [1494, 24] width 89 height 25
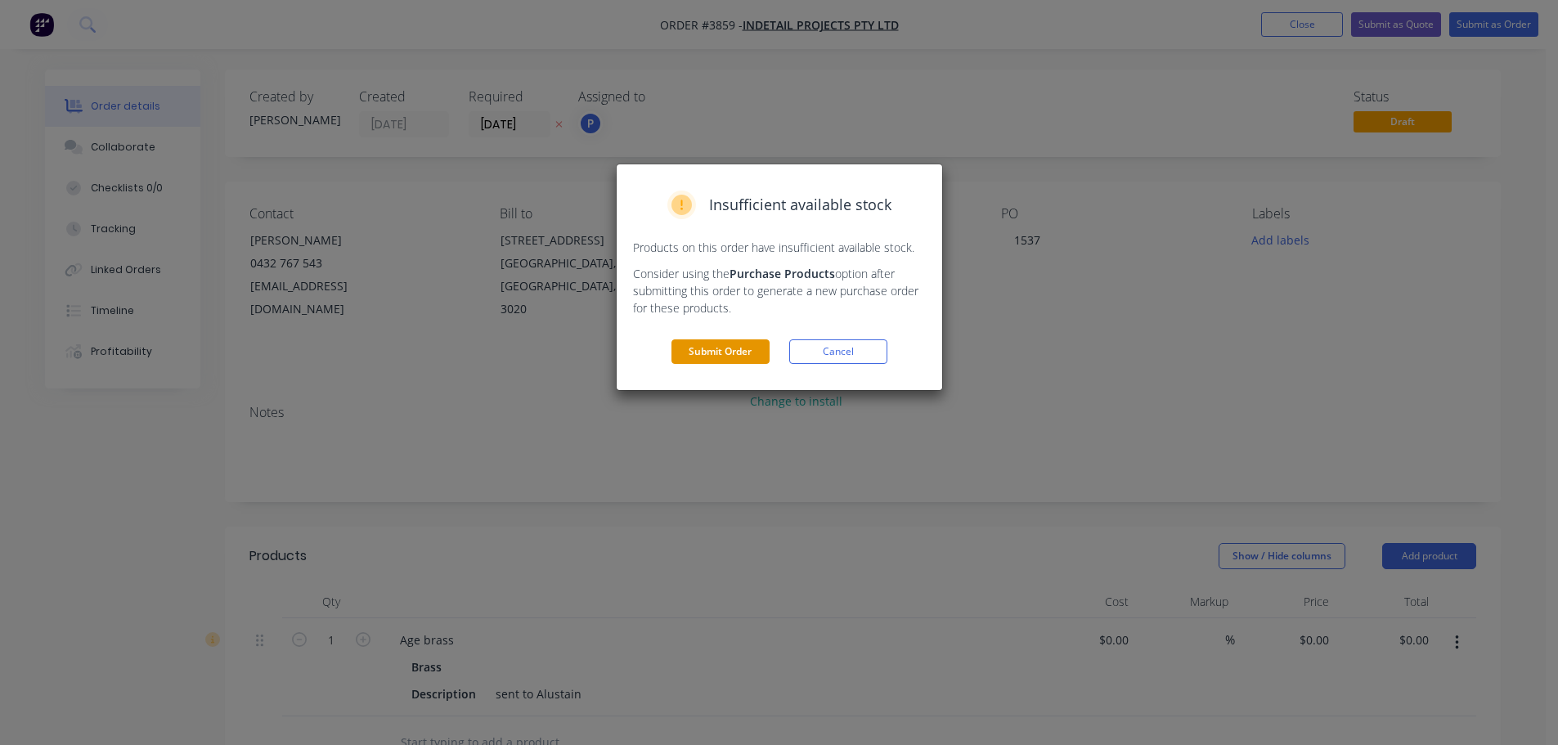
click at [735, 347] on button "Submit Order" at bounding box center [721, 351] width 98 height 25
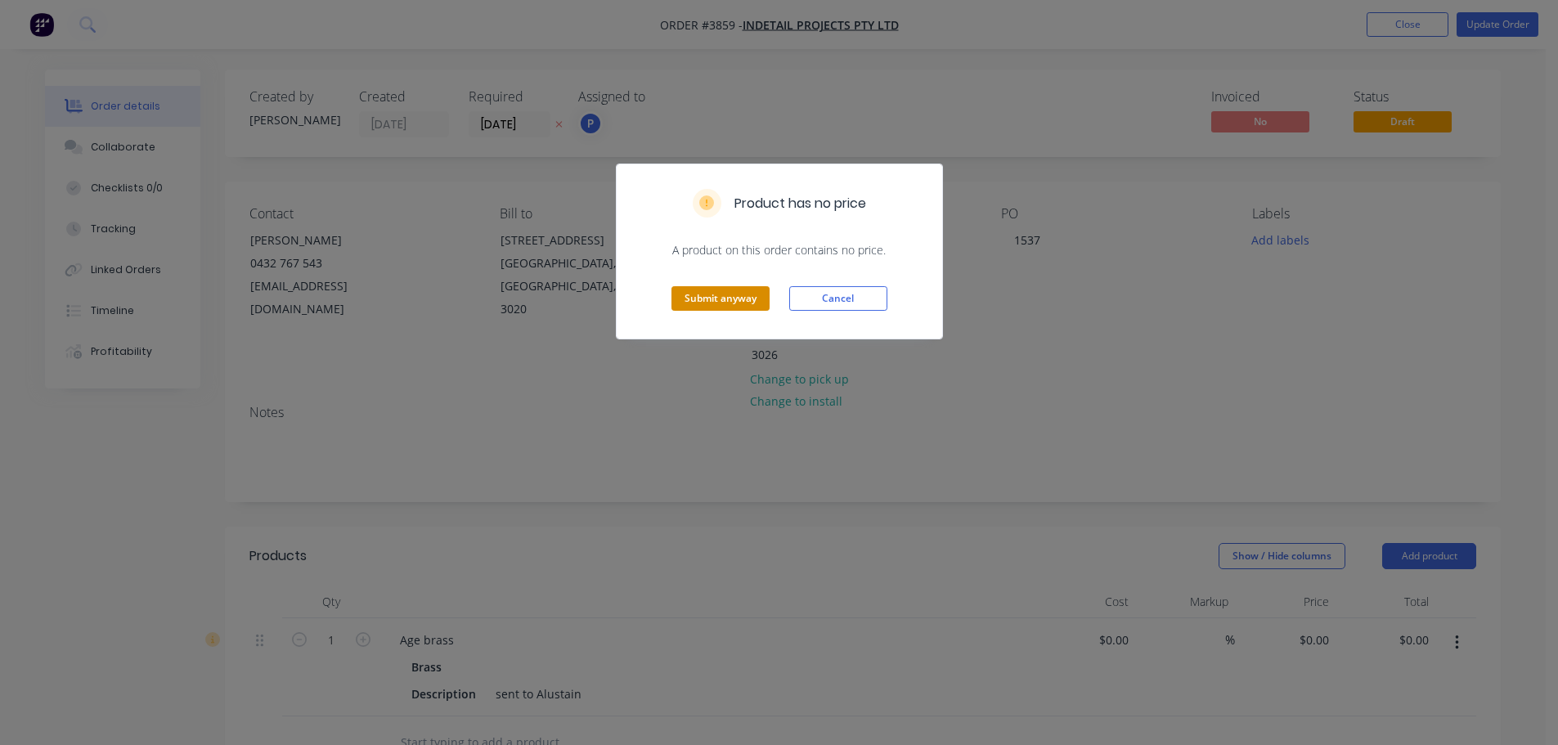
click at [720, 299] on button "Submit anyway" at bounding box center [721, 298] width 98 height 25
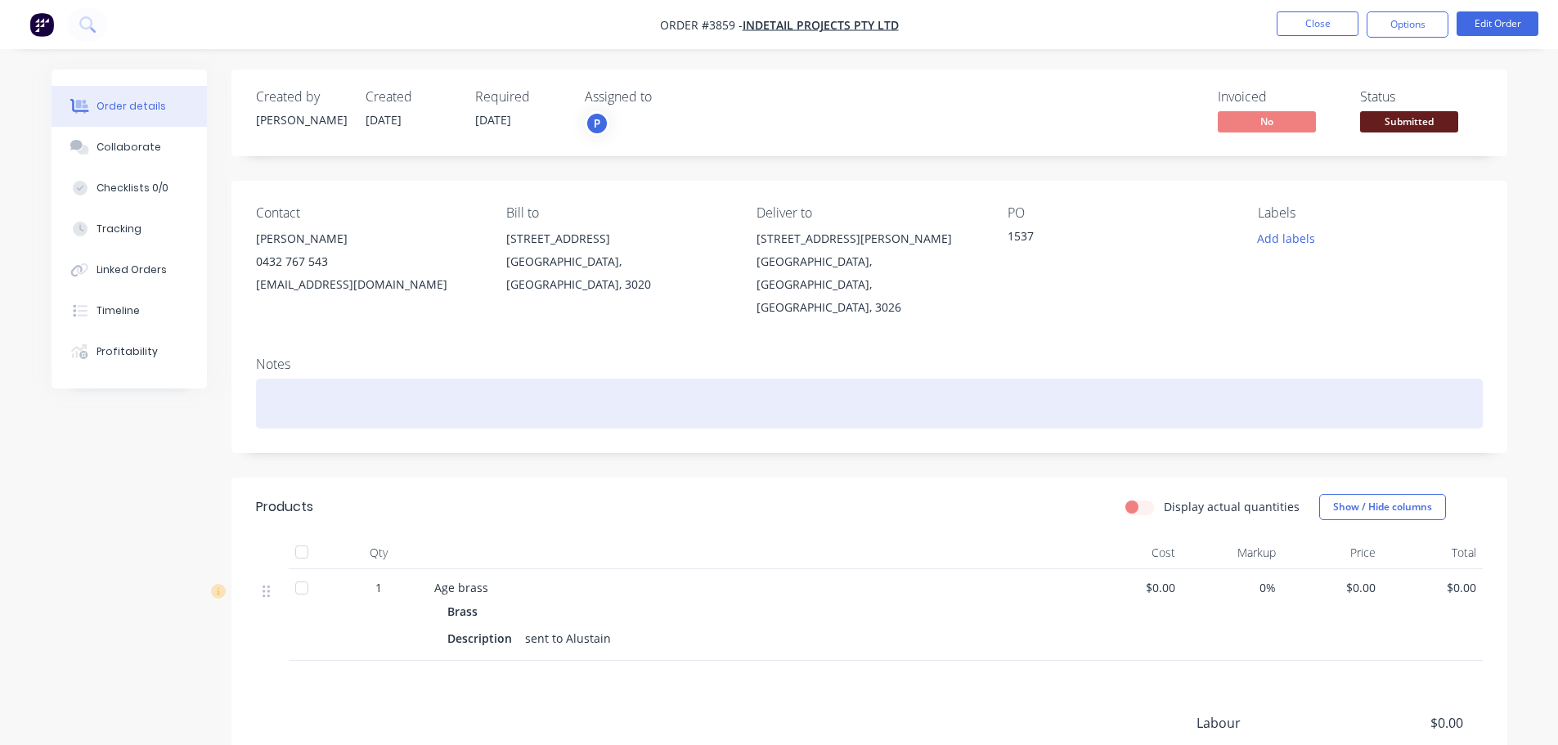
click at [698, 379] on div at bounding box center [869, 404] width 1227 height 50
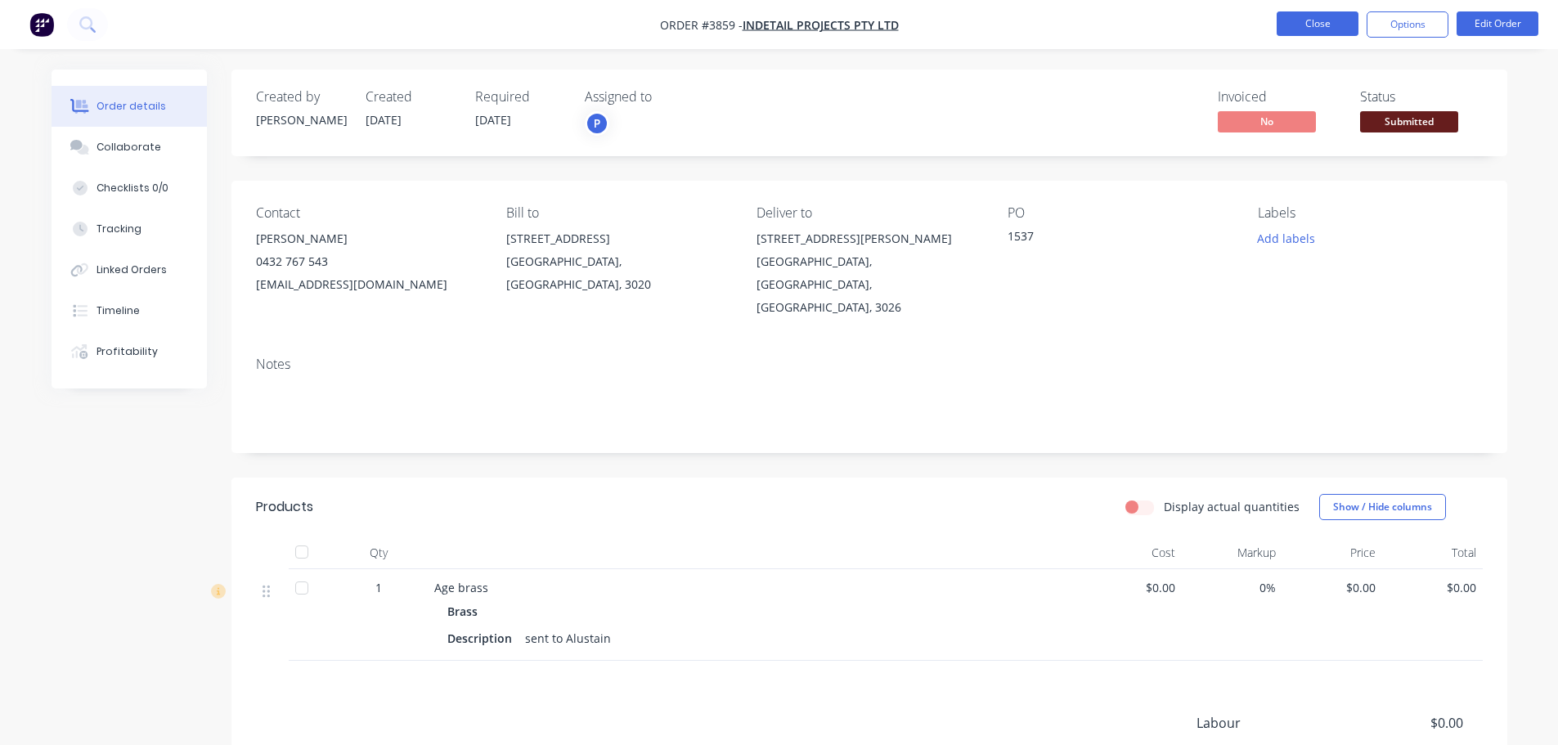
click at [1302, 24] on button "Close" at bounding box center [1318, 23] width 82 height 25
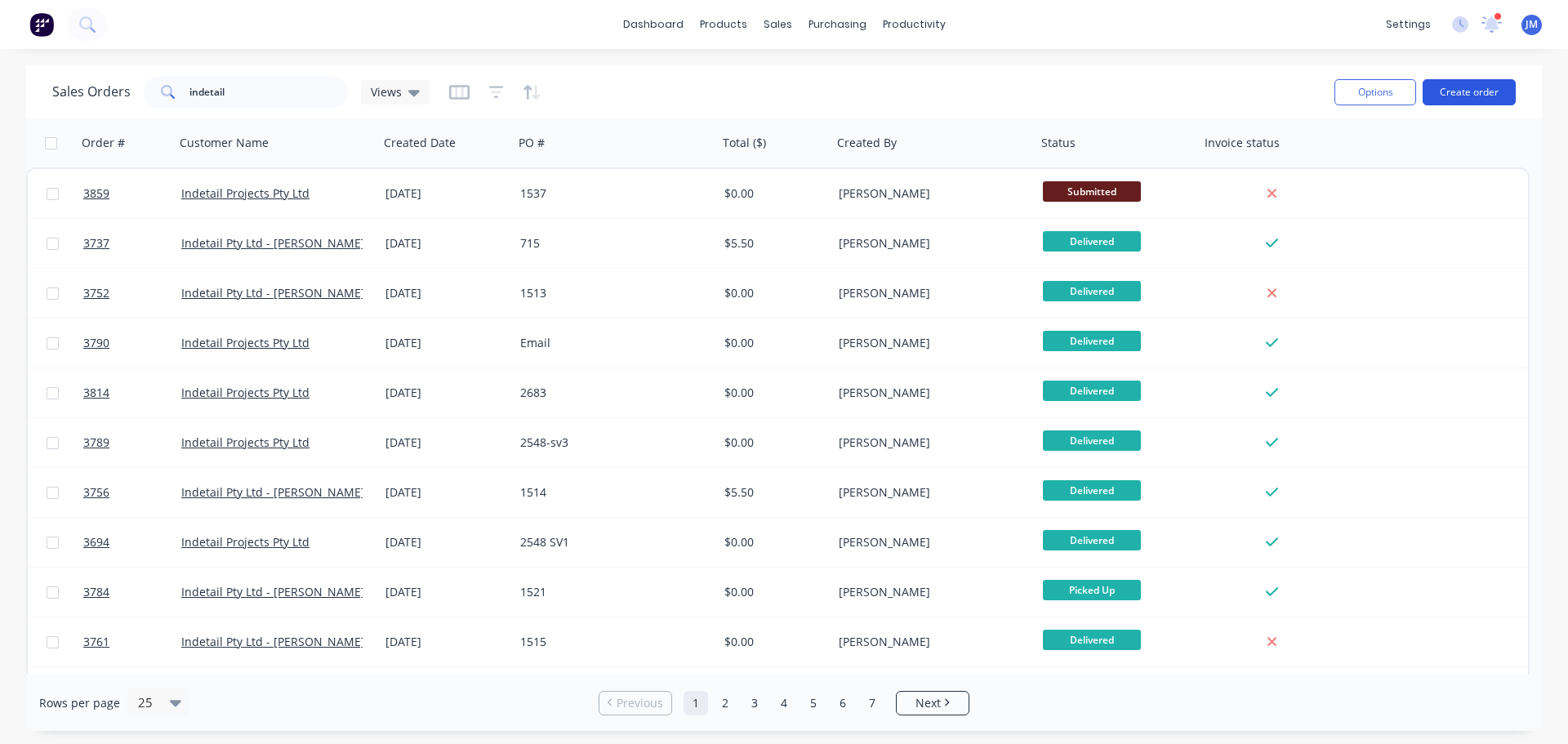
click at [1465, 95] on button "Create order" at bounding box center [1468, 92] width 93 height 26
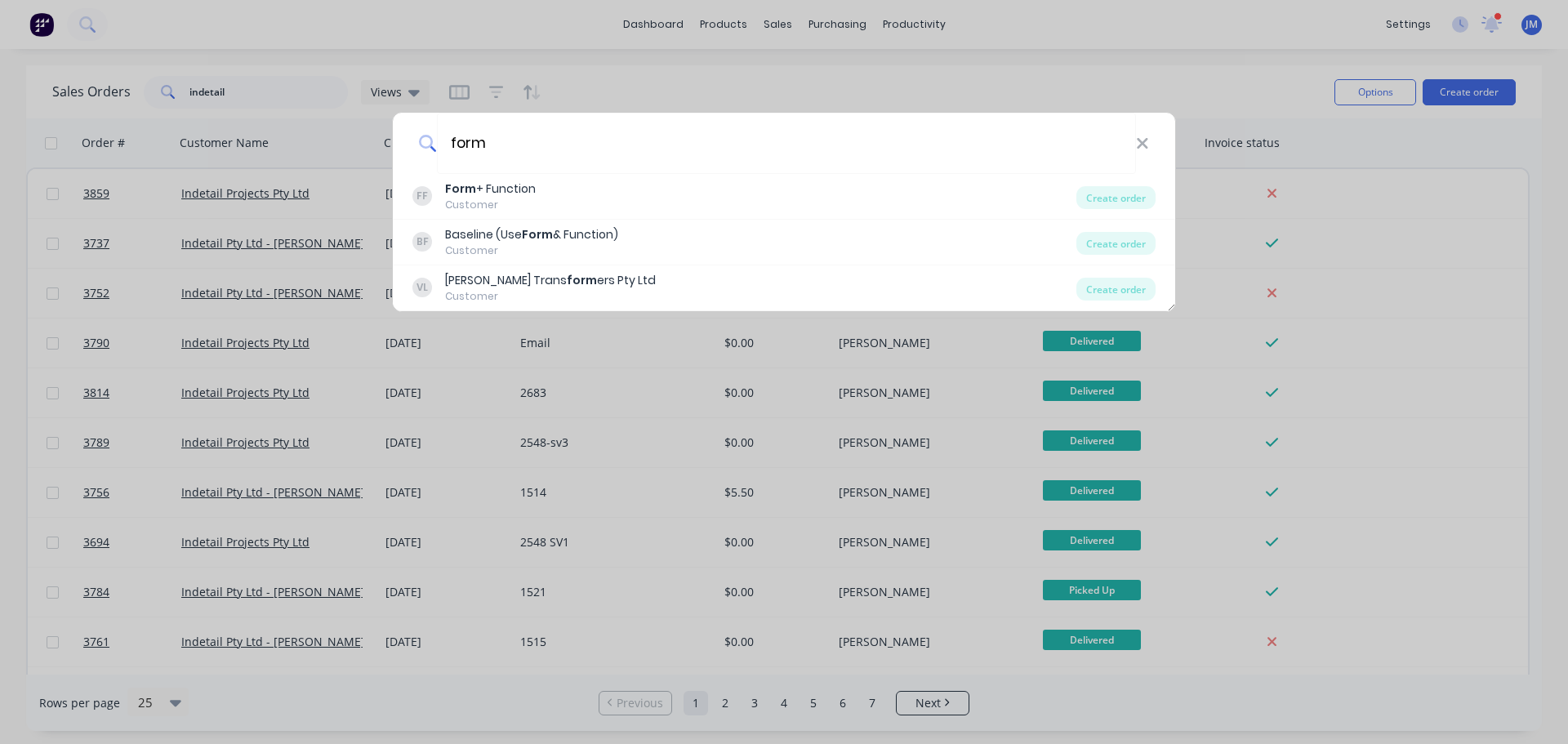
type input "form"
click at [426, 170] on div "form" at bounding box center [784, 143] width 783 height 61
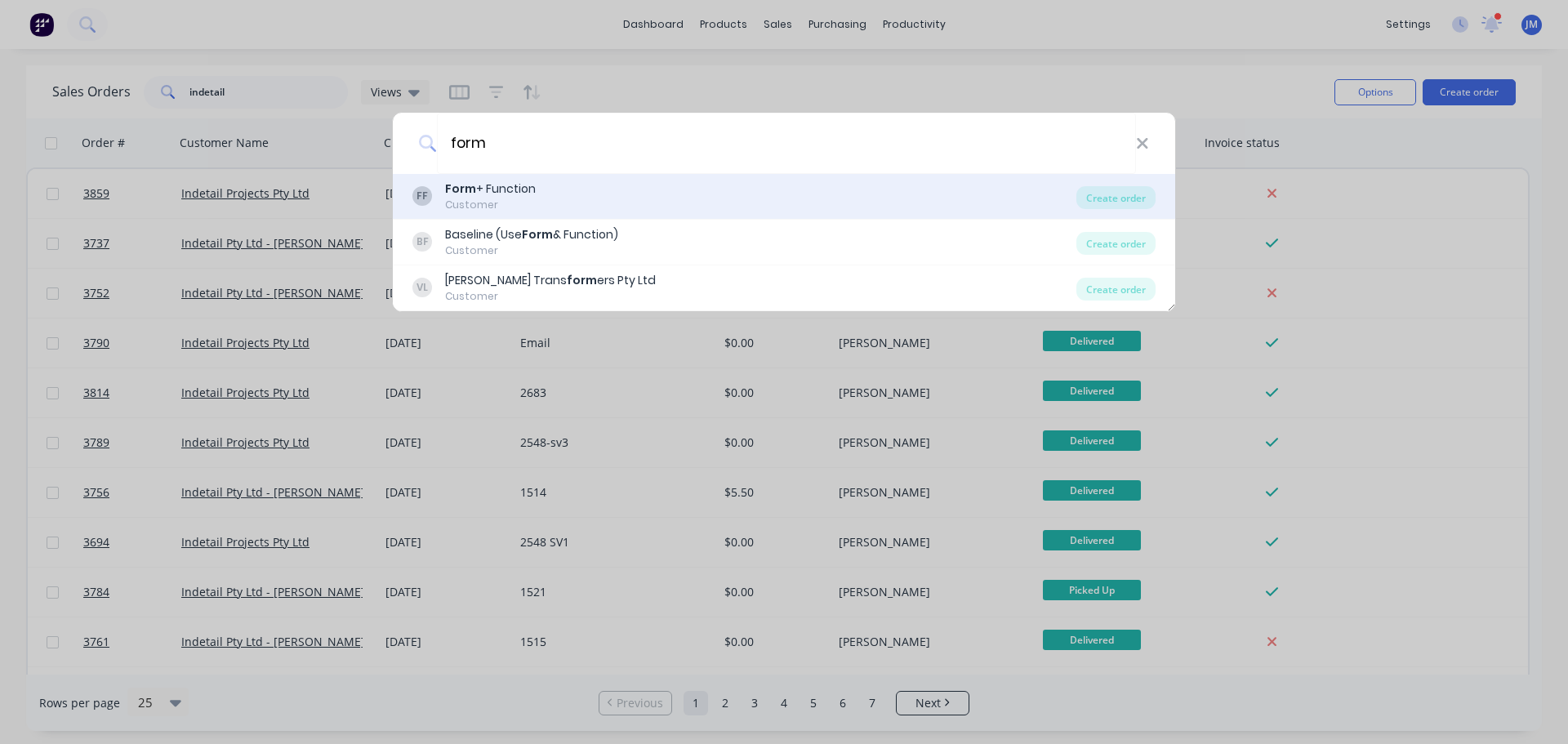
click at [486, 196] on div "Form + Function" at bounding box center [490, 189] width 91 height 17
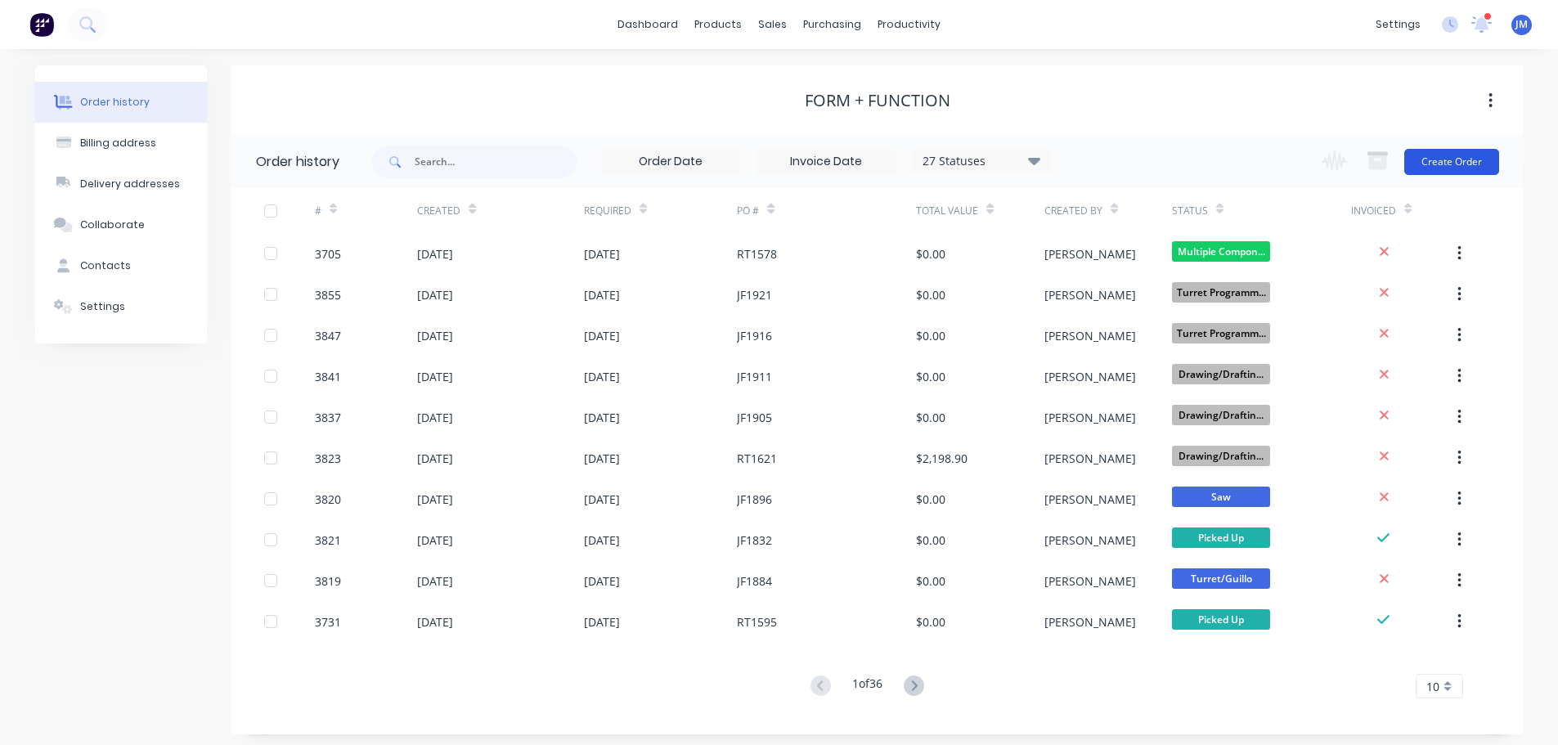
click at [1461, 166] on button "Create Order" at bounding box center [1452, 162] width 95 height 26
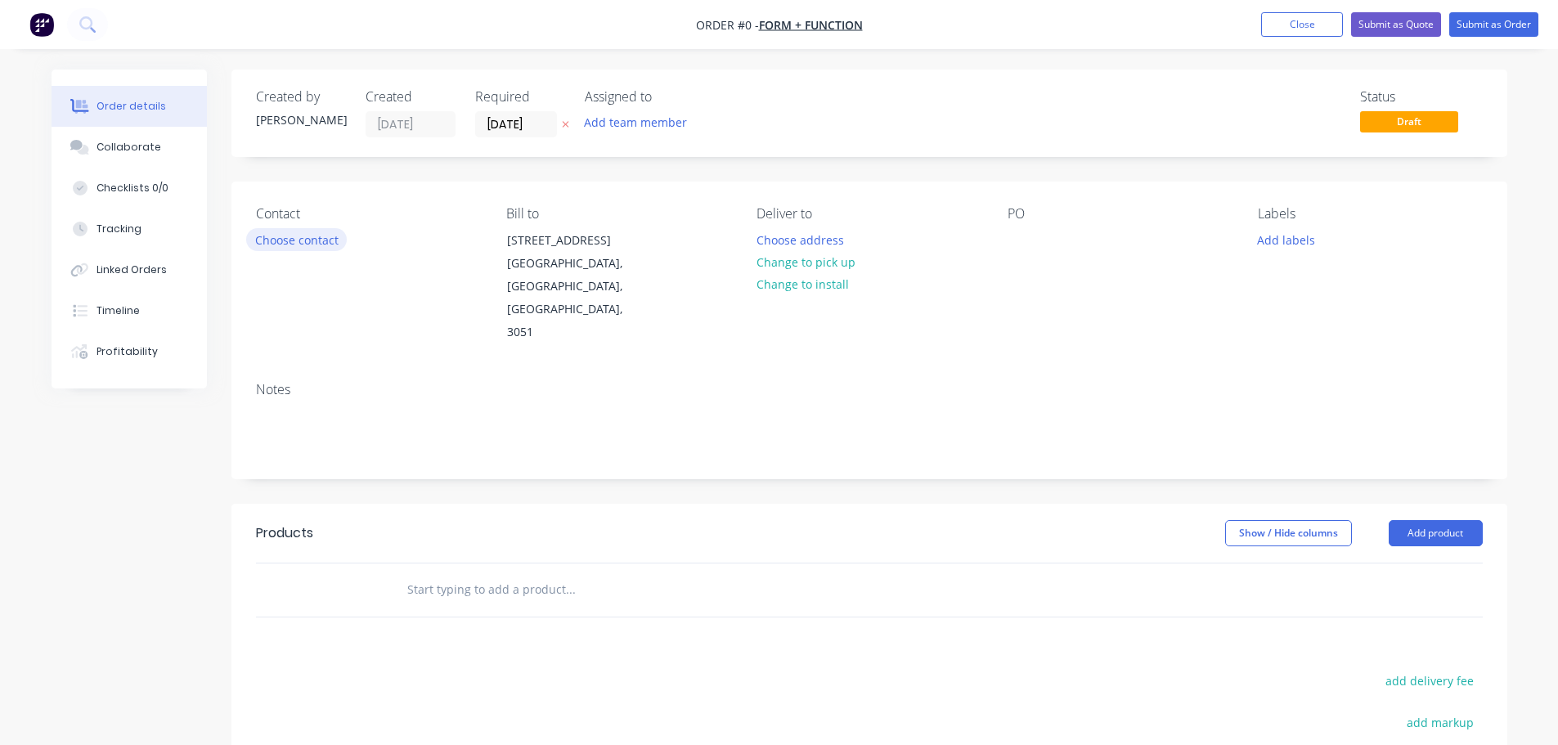
click at [300, 241] on button "Choose contact" at bounding box center [296, 239] width 101 height 22
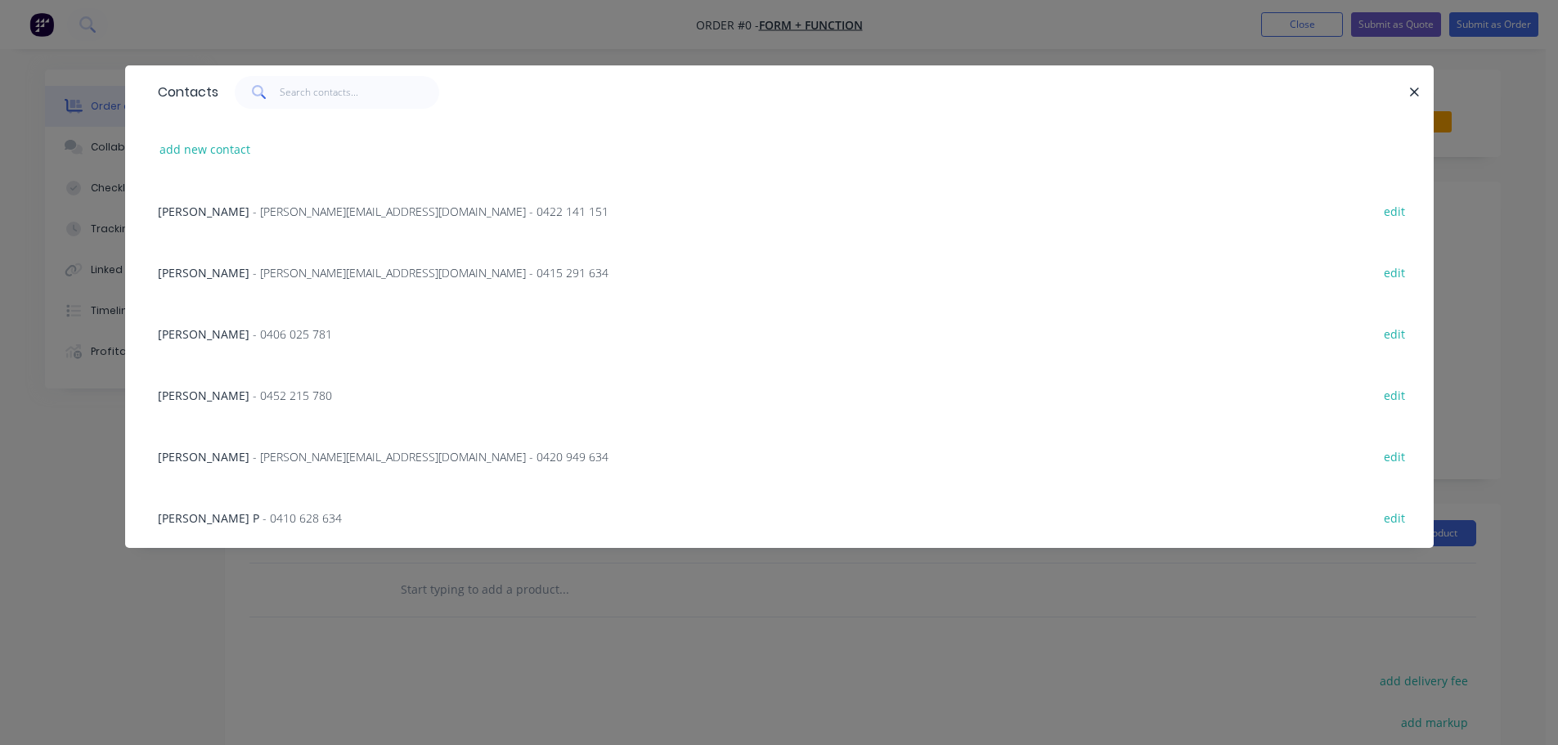
click at [267, 262] on div "[PERSON_NAME] - [PERSON_NAME][EMAIL_ADDRESS][DOMAIN_NAME] - 0415 291 634 edit" at bounding box center [780, 271] width 1260 height 61
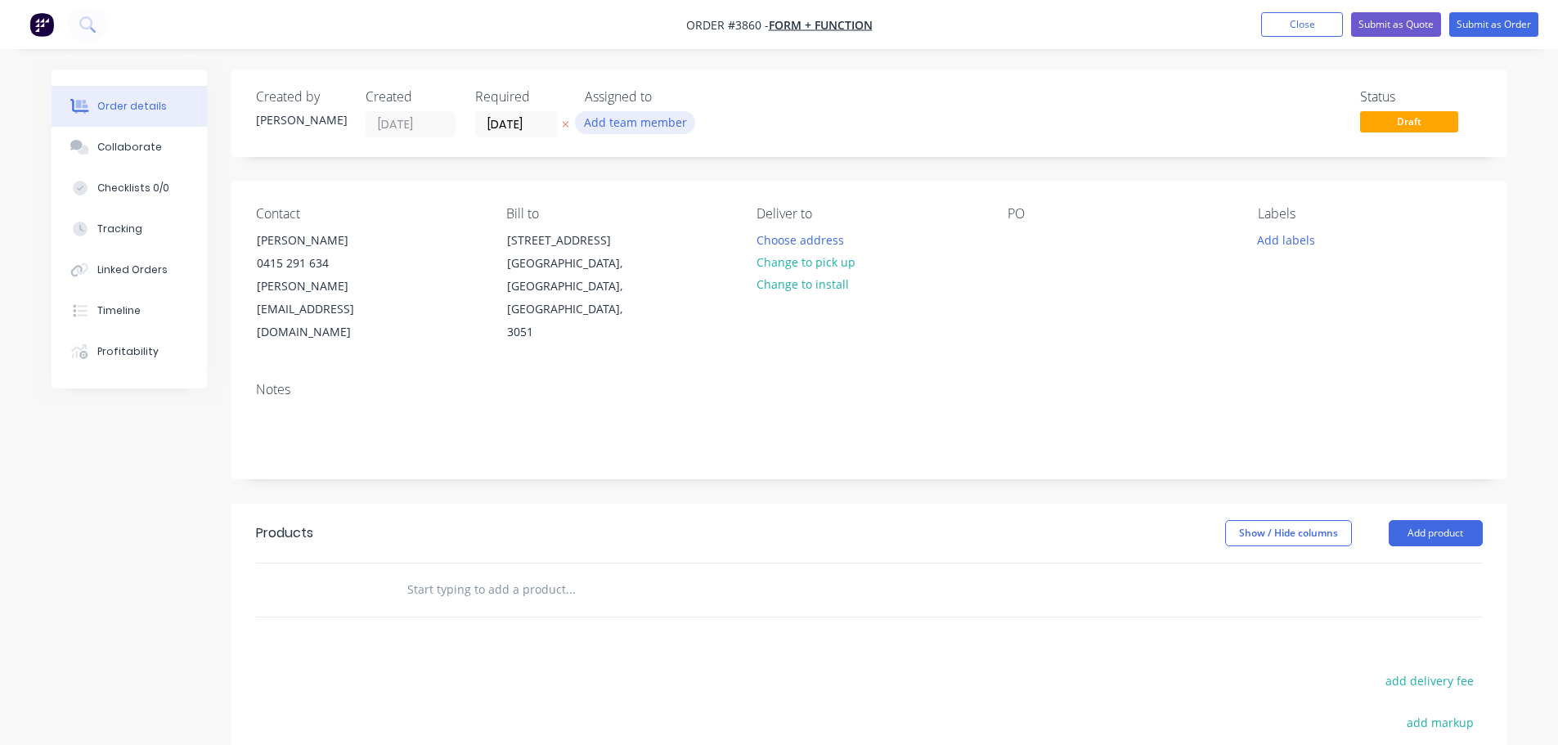
click at [636, 133] on button "Add team member" at bounding box center [635, 122] width 120 height 22
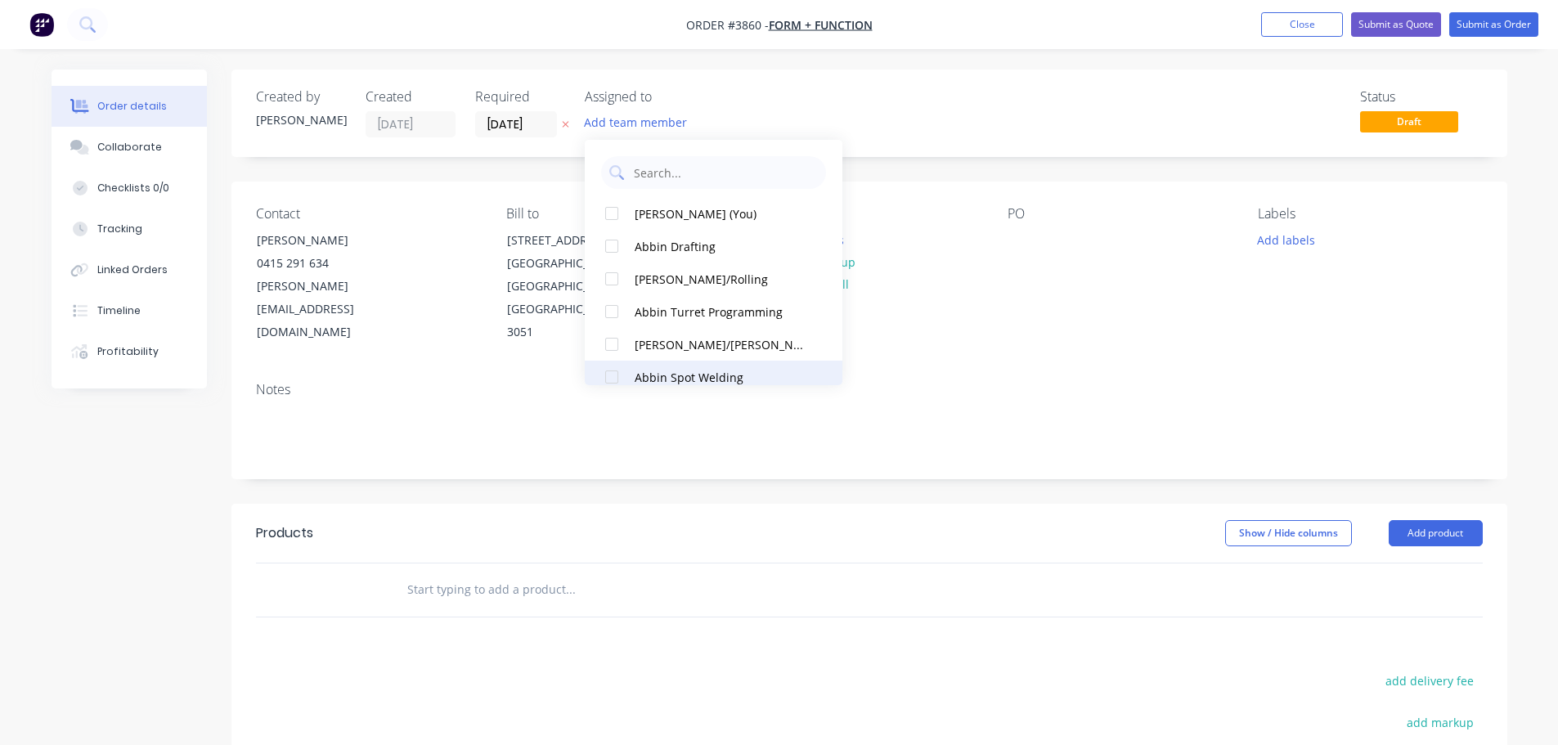
scroll to position [409, 0]
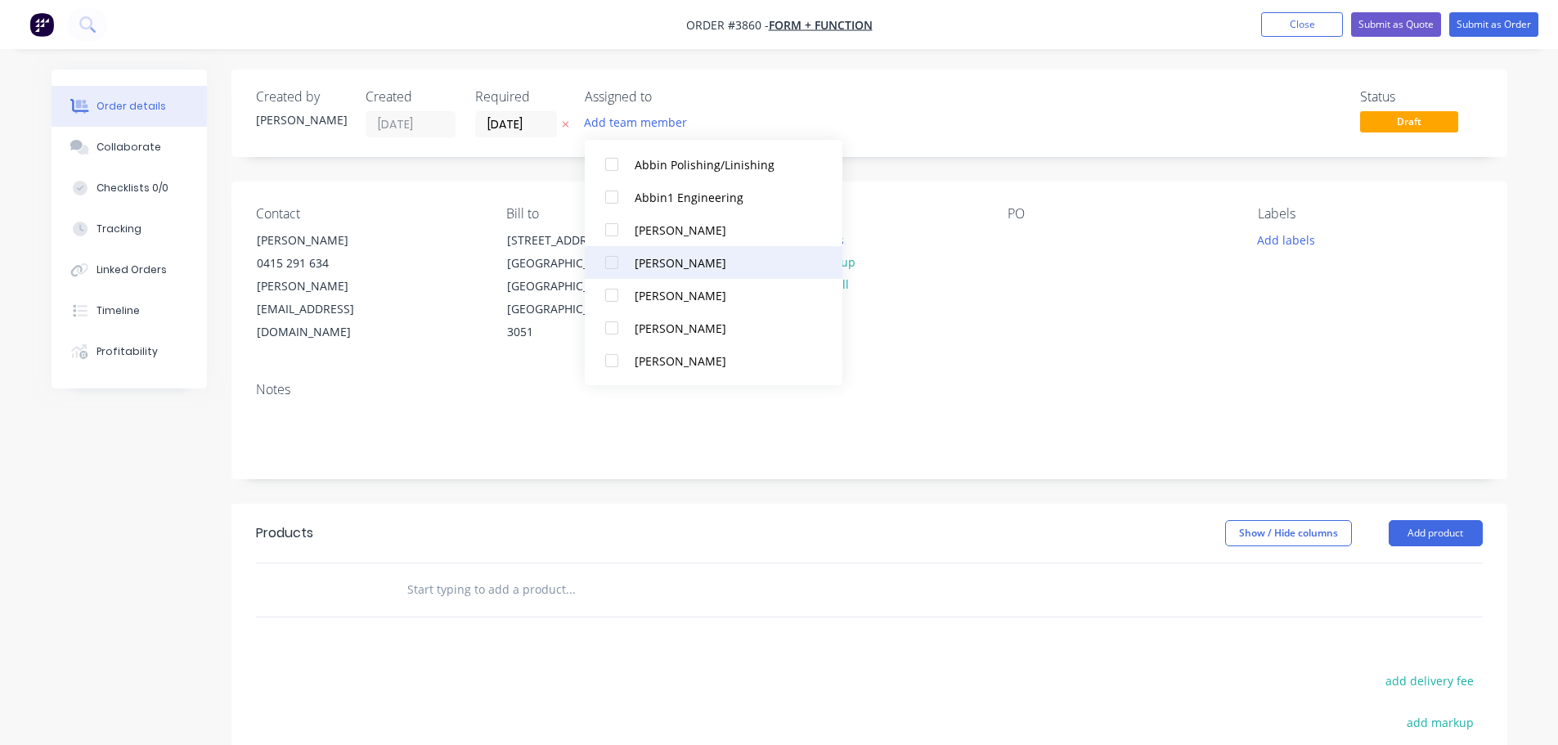
click at [610, 254] on div at bounding box center [612, 262] width 33 height 33
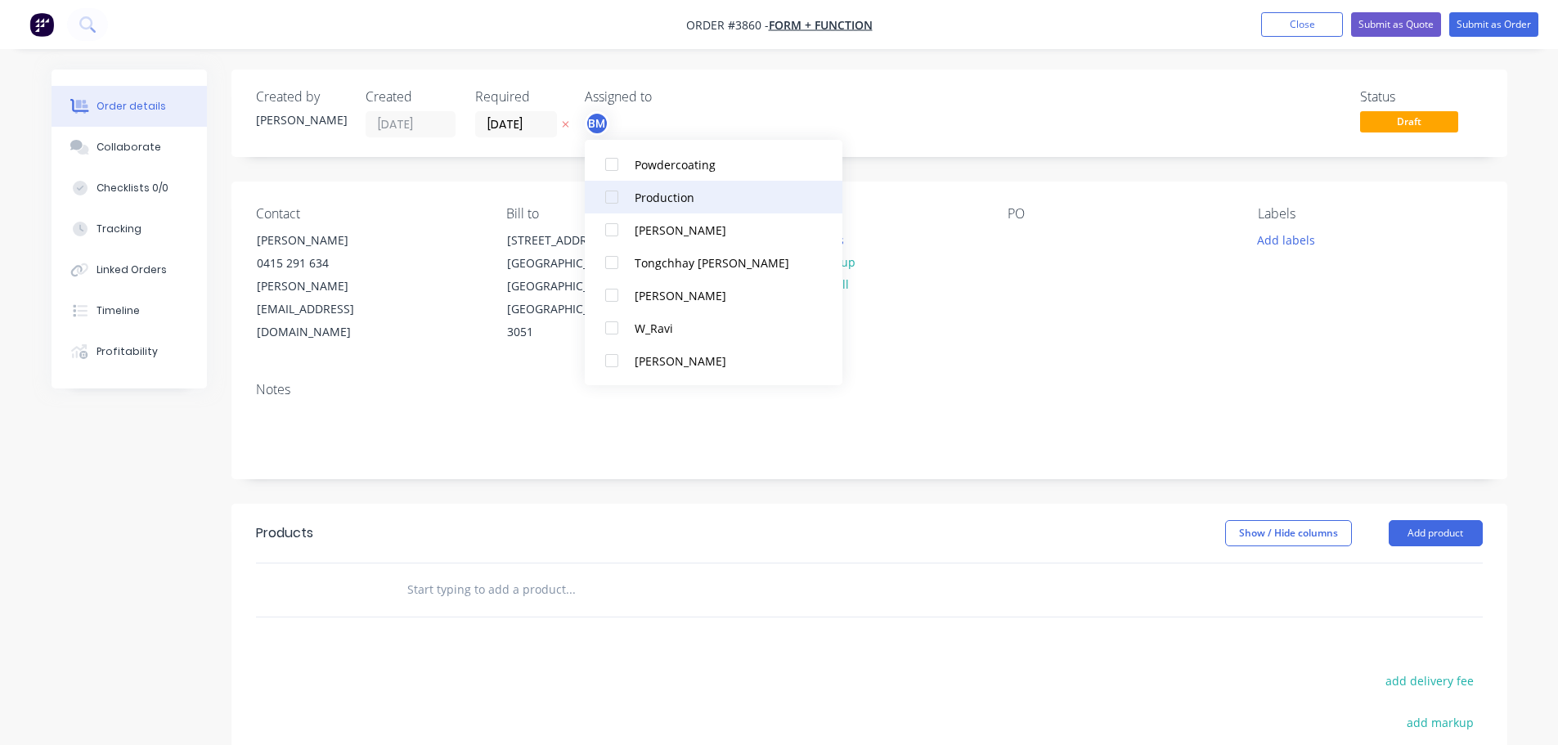
click at [615, 194] on div at bounding box center [612, 197] width 33 height 33
click at [1081, 328] on div "Contact [PERSON_NAME] [PHONE_NUMBER] [PERSON_NAME][EMAIL_ADDRESS][DOMAIN_NAME] …" at bounding box center [870, 275] width 1276 height 187
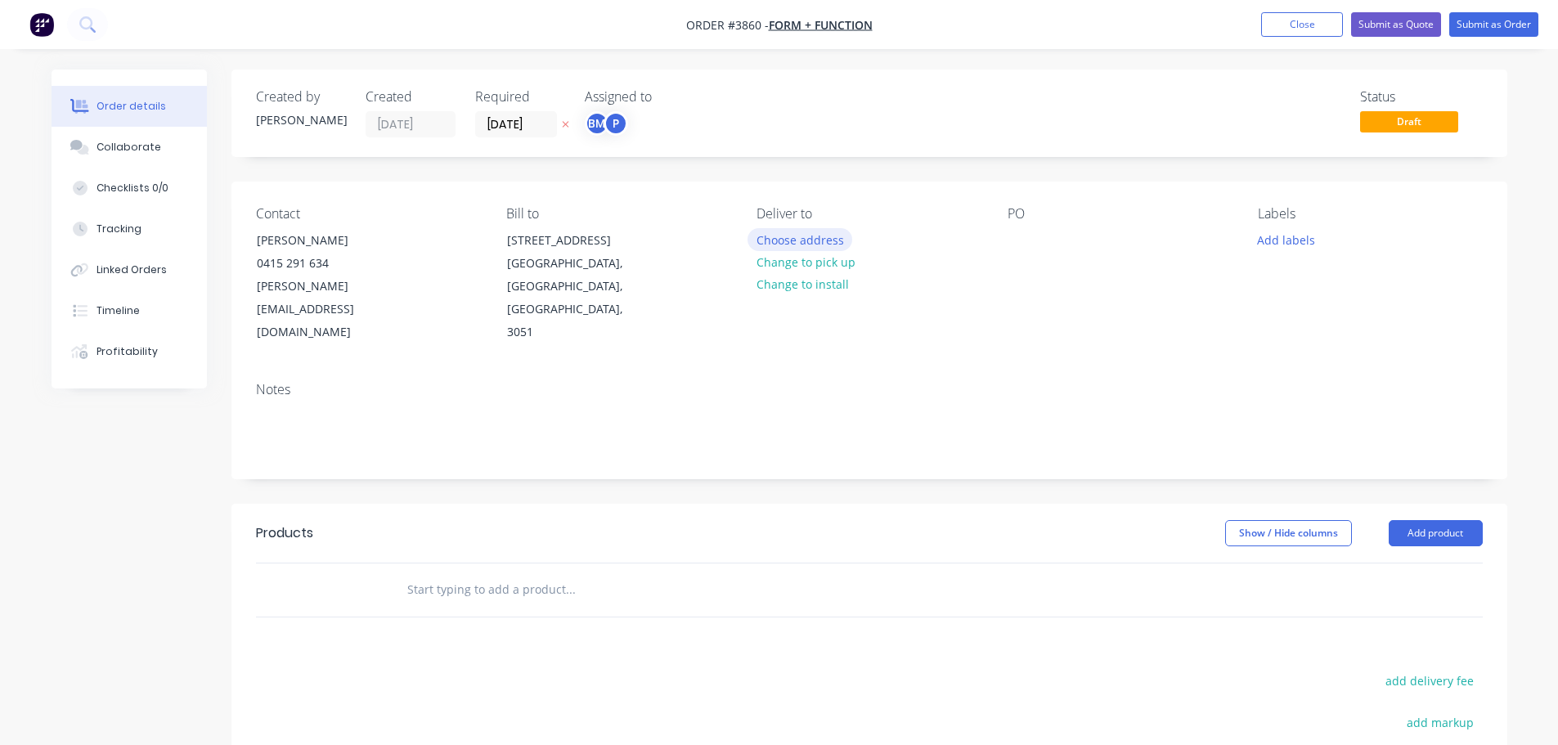
click at [772, 231] on button "Choose address" at bounding box center [800, 239] width 105 height 22
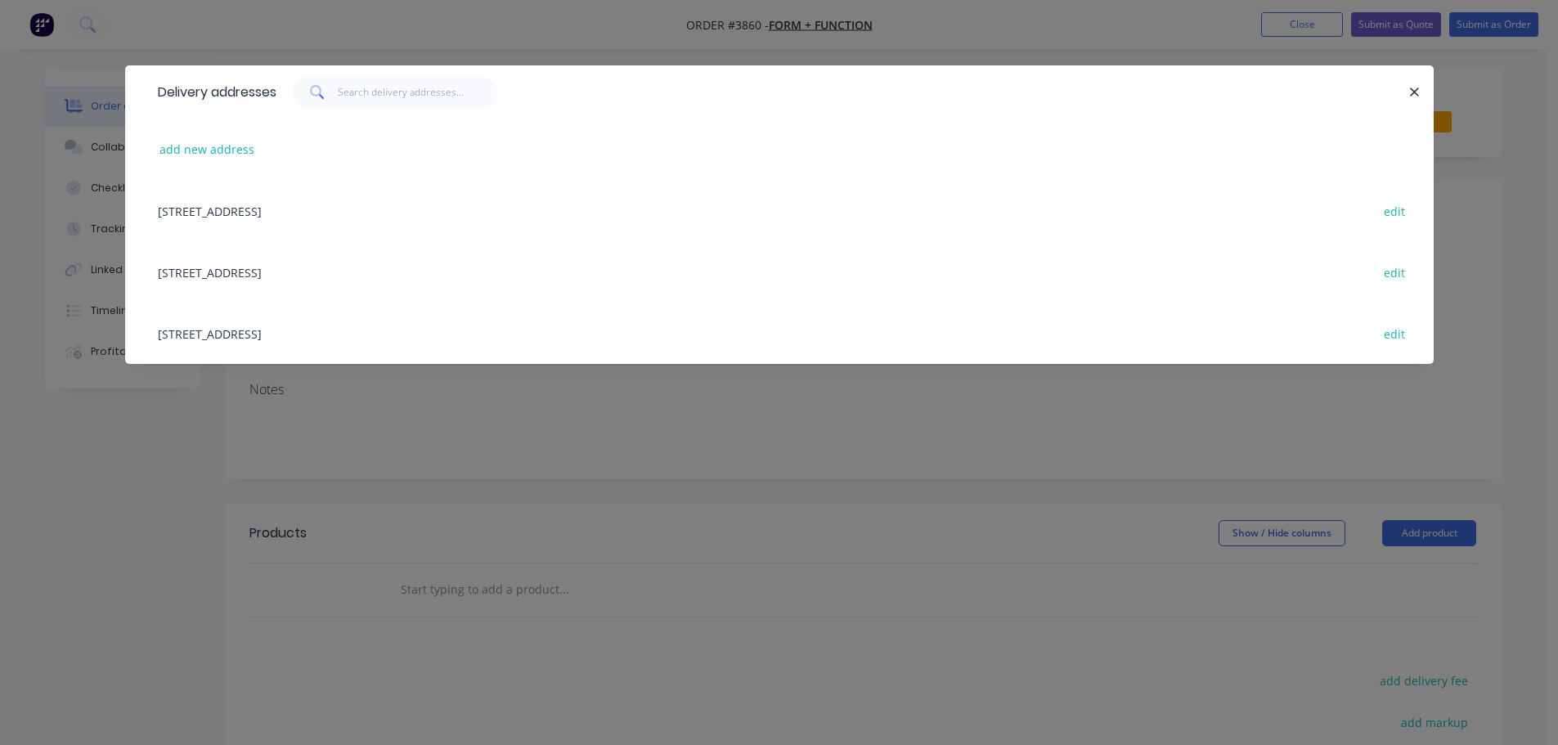
click at [290, 273] on div "[STREET_ADDRESS] edit" at bounding box center [780, 271] width 1260 height 61
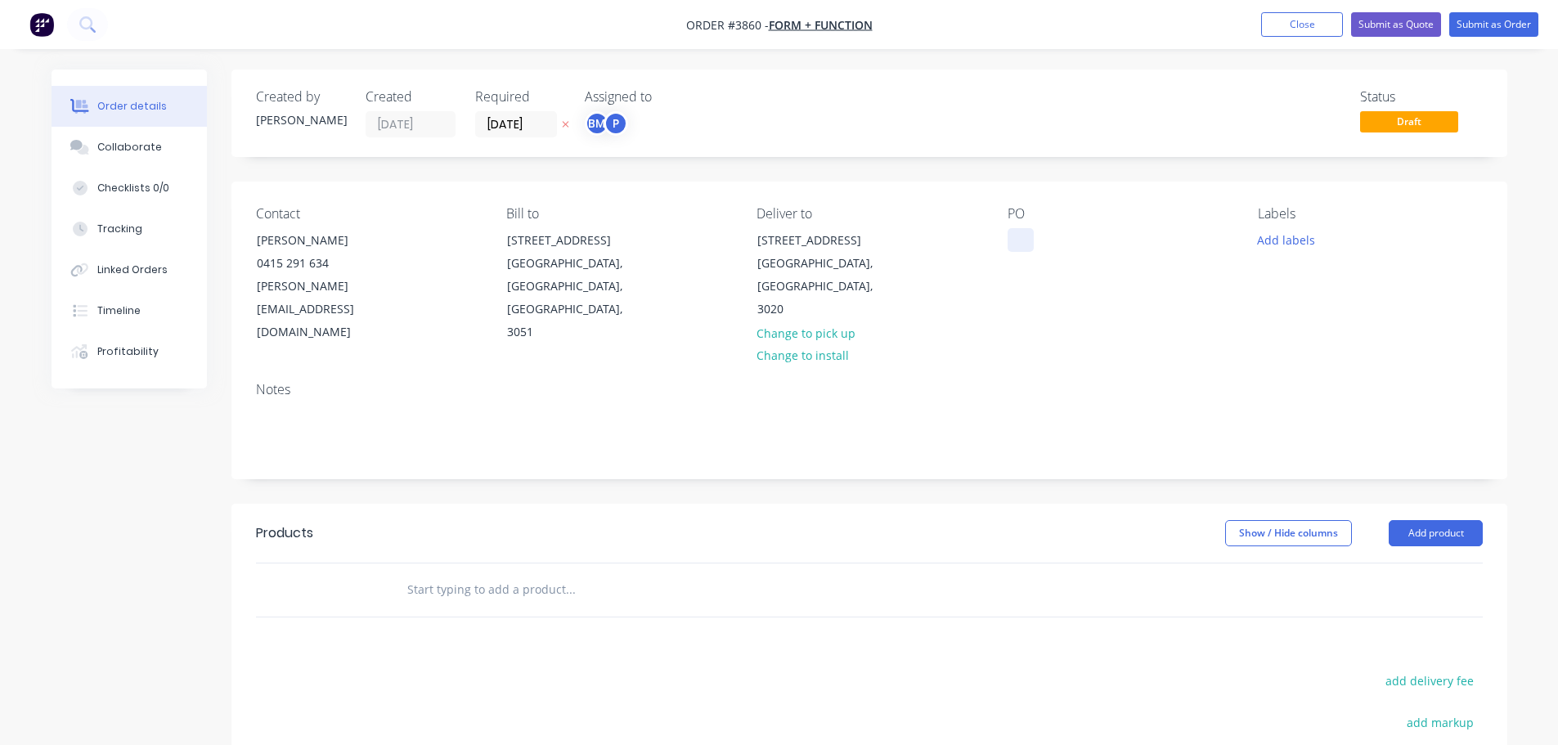
click at [1020, 244] on div at bounding box center [1021, 240] width 26 height 24
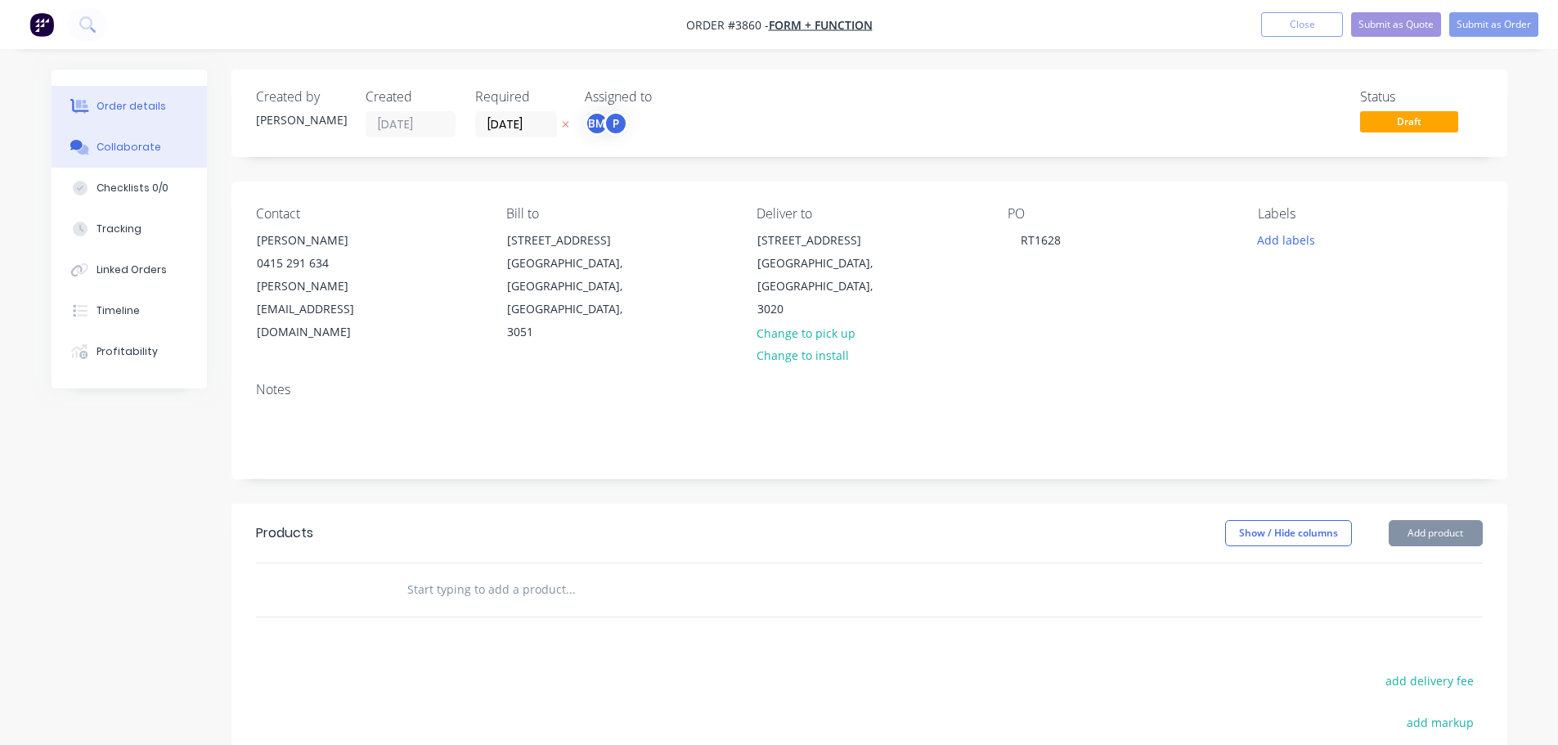
click at [145, 147] on div "Collaborate" at bounding box center [129, 147] width 65 height 15
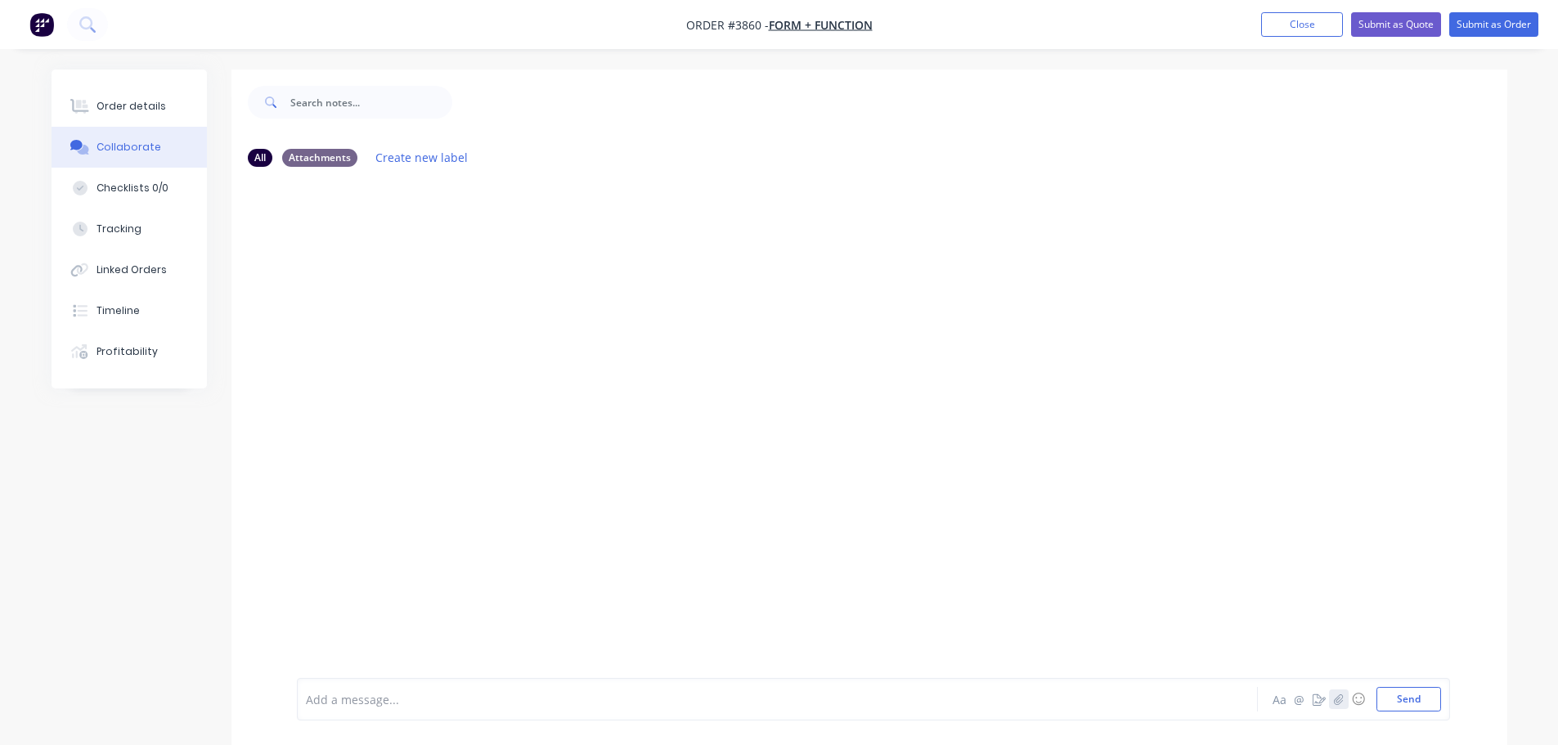
click at [1342, 704] on icon "button" at bounding box center [1338, 699] width 10 height 11
click at [1415, 698] on button "Send" at bounding box center [1409, 699] width 65 height 25
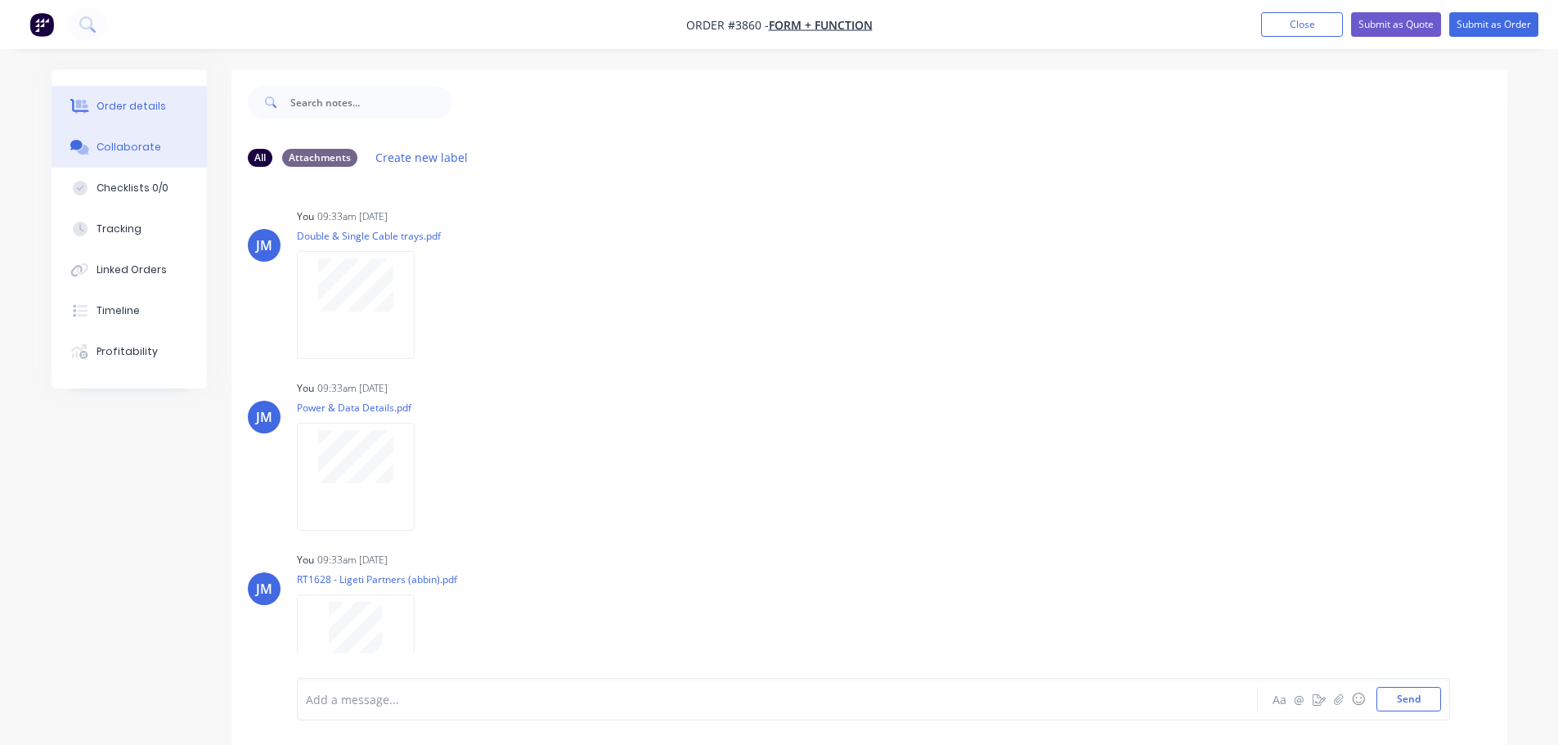
click at [124, 99] on div "Order details" at bounding box center [132, 106] width 70 height 15
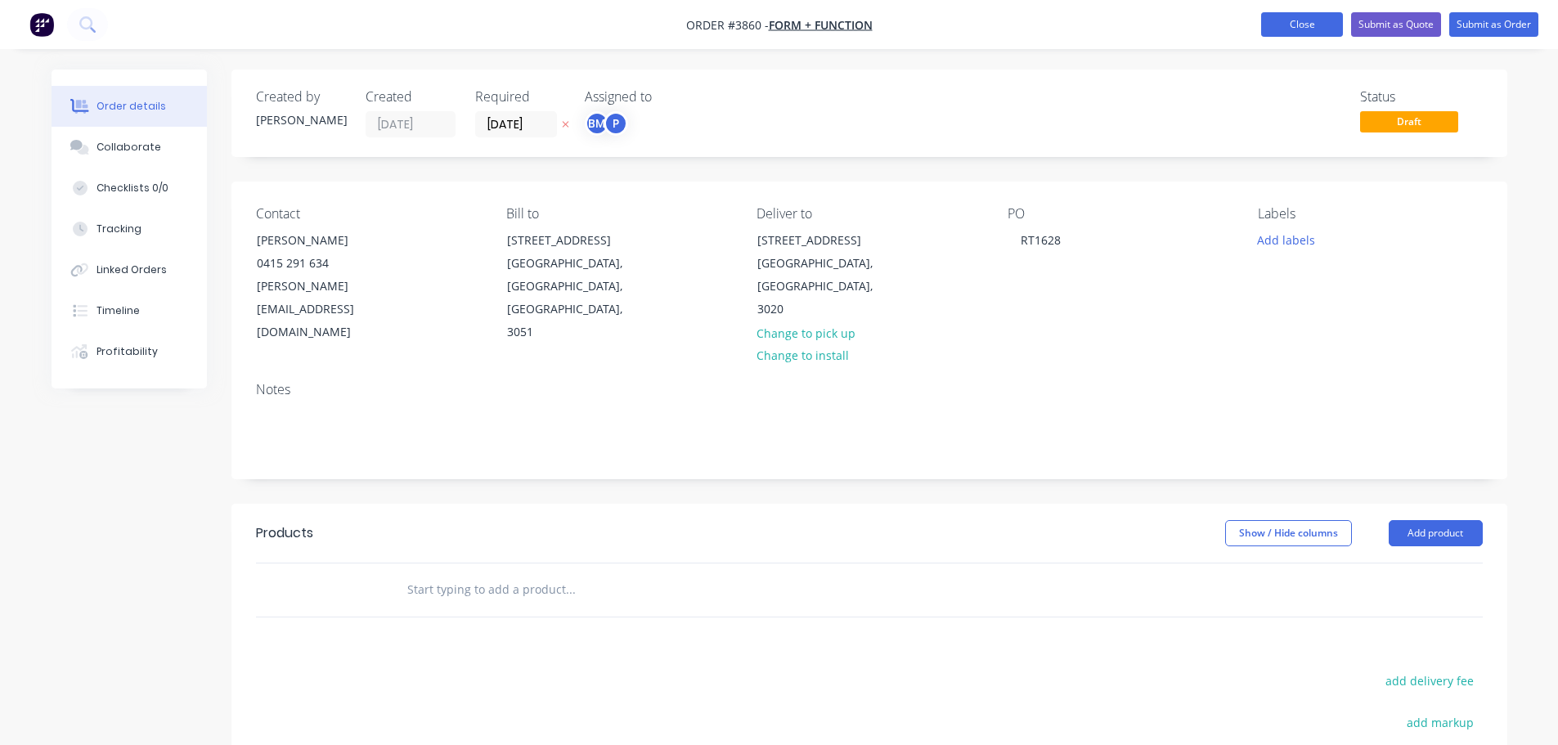
click at [1306, 25] on button "Close" at bounding box center [1302, 24] width 82 height 25
